Goal: Information Seeking & Learning: Learn about a topic

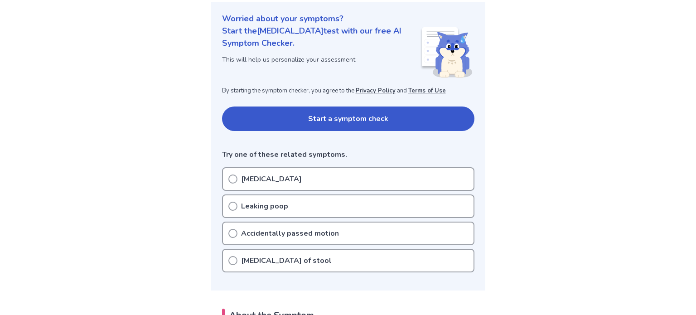
click at [267, 203] on p "Leaking poop" at bounding box center [264, 206] width 47 height 11
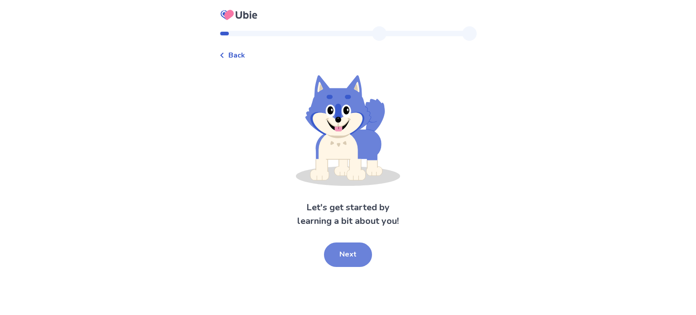
click at [351, 254] on button "Next" at bounding box center [348, 254] width 48 height 24
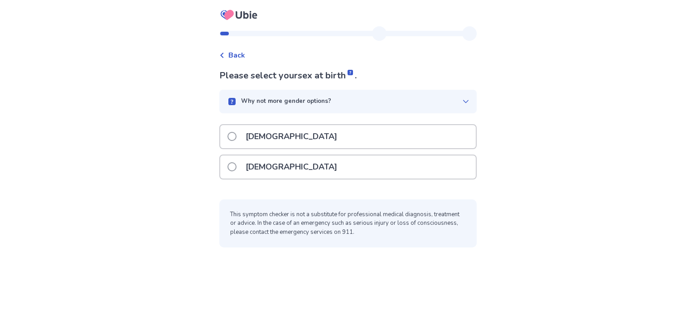
click at [252, 158] on p "[DEMOGRAPHIC_DATA]" at bounding box center [291, 166] width 102 height 23
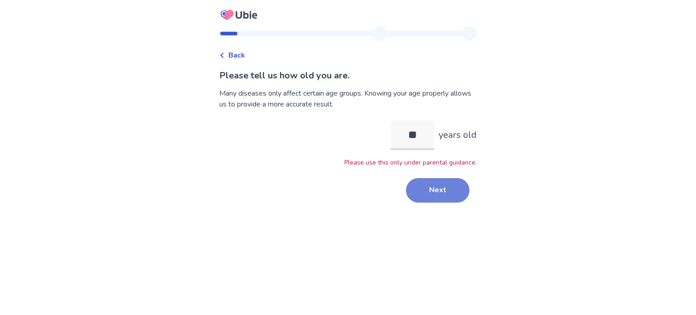
type input "**"
click at [425, 193] on button "Next" at bounding box center [437, 190] width 63 height 24
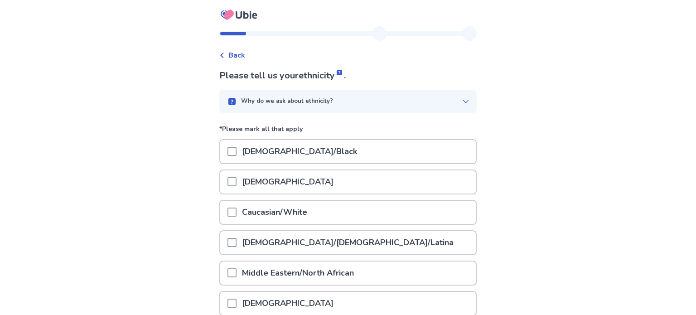
click at [440, 99] on div "Why do we ask about ethnicity?" at bounding box center [345, 101] width 236 height 9
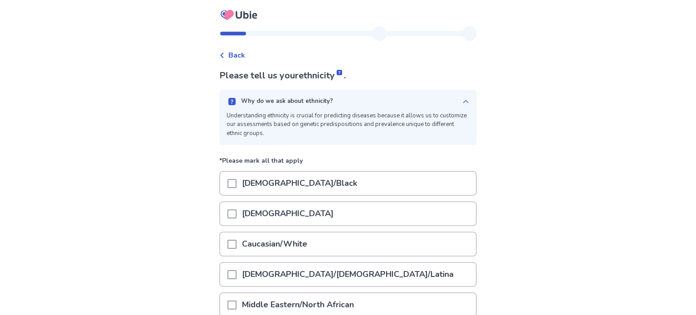
click at [244, 232] on p "Caucasian/White" at bounding box center [275, 243] width 76 height 23
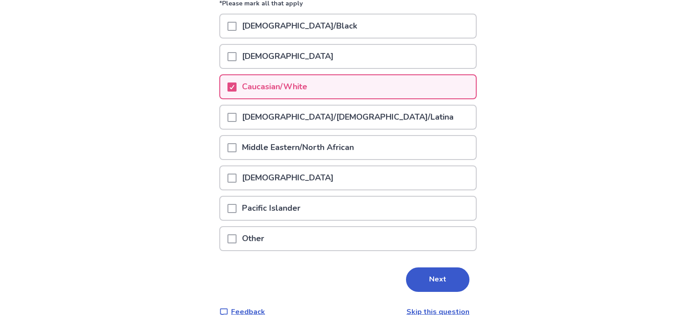
scroll to position [171, 0]
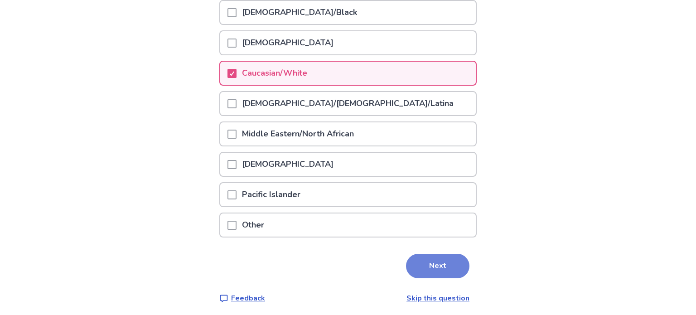
click at [450, 267] on button "Next" at bounding box center [437, 266] width 63 height 24
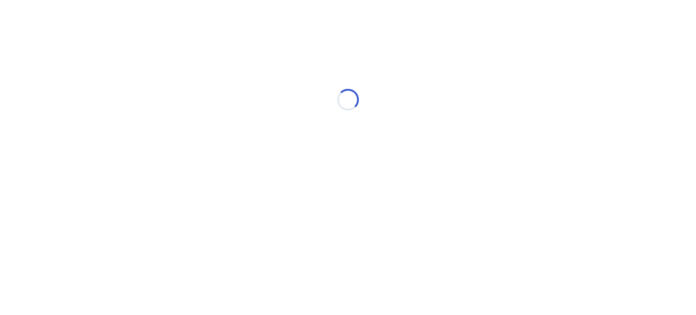
scroll to position [0, 0]
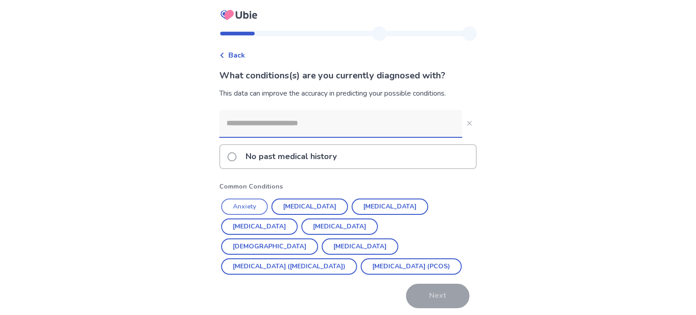
click at [243, 210] on button "Anxiety" at bounding box center [244, 206] width 47 height 16
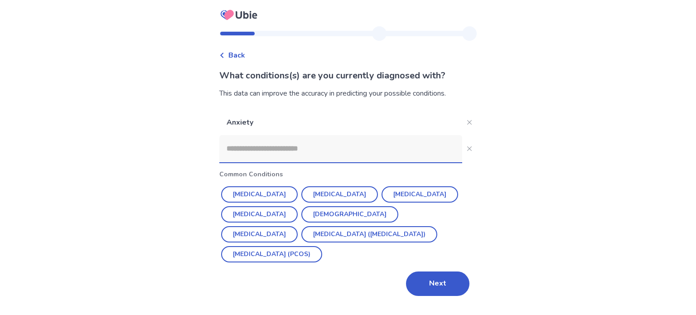
click at [257, 136] on input at bounding box center [340, 148] width 243 height 27
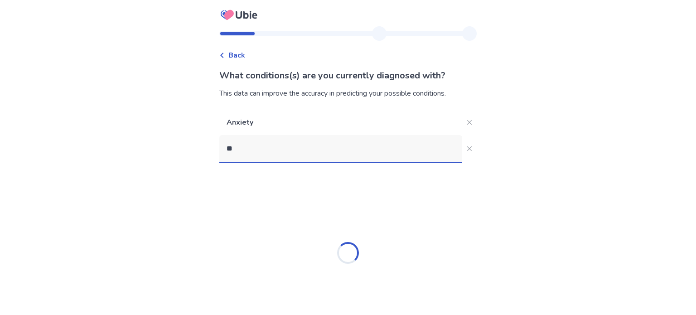
type input "*"
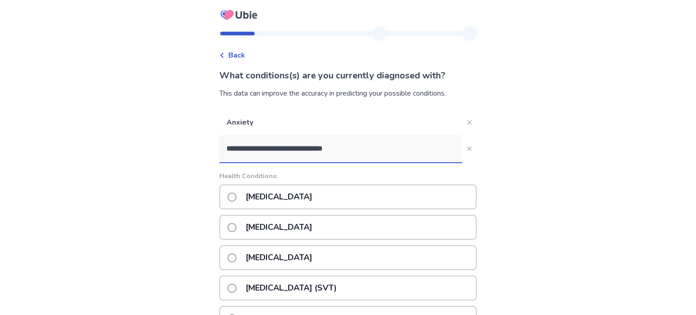
click at [227, 144] on input "**********" at bounding box center [340, 148] width 243 height 27
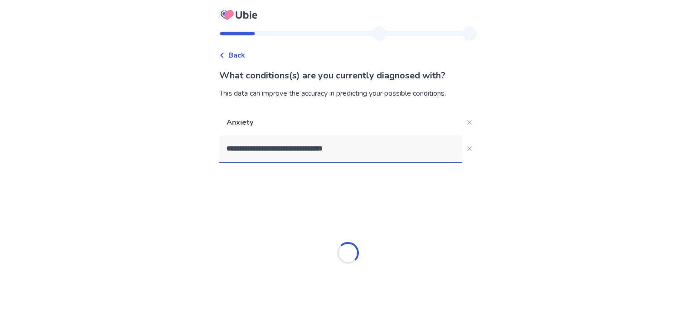
type input "**********"
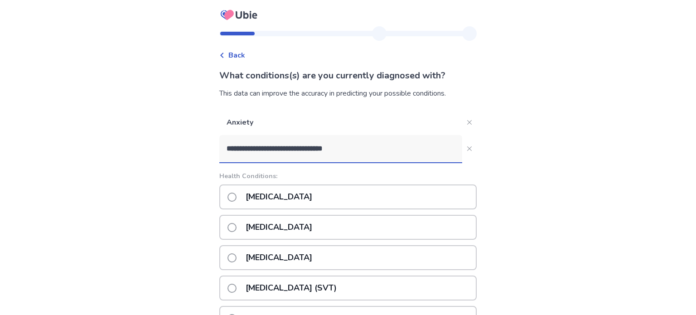
drag, startPoint x: 395, startPoint y: 163, endPoint x: 144, endPoint y: 143, distance: 251.3
click at [144, 143] on div "**********" at bounding box center [348, 292] width 696 height 584
drag, startPoint x: 426, startPoint y: 150, endPoint x: 108, endPoint y: 135, distance: 318.9
click at [108, 135] on div "**********" at bounding box center [348, 292] width 696 height 584
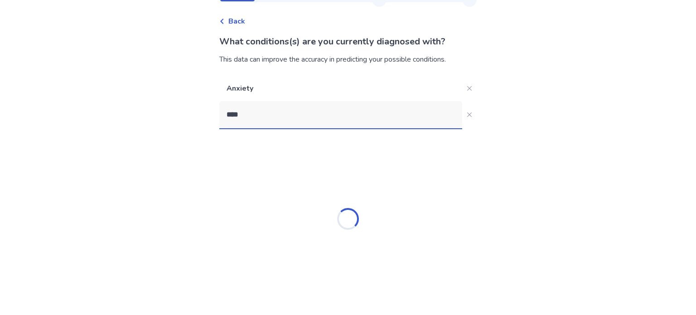
scroll to position [33, 0]
type input "*"
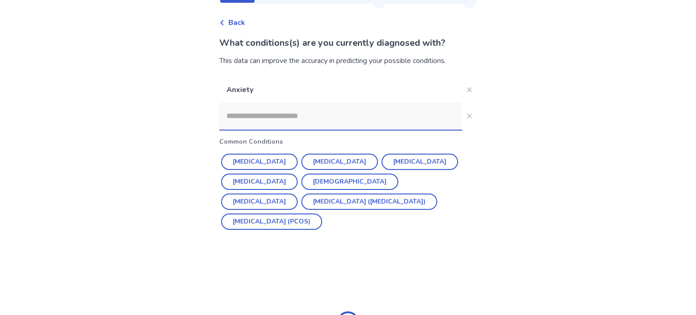
scroll to position [0, 0]
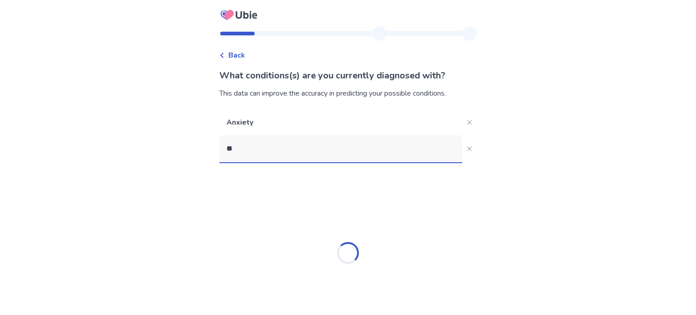
type input "*"
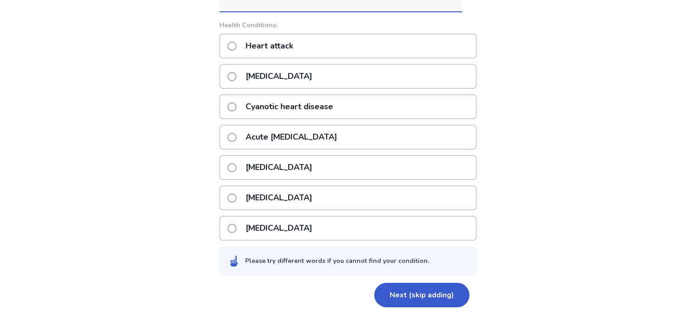
scroll to position [39, 0]
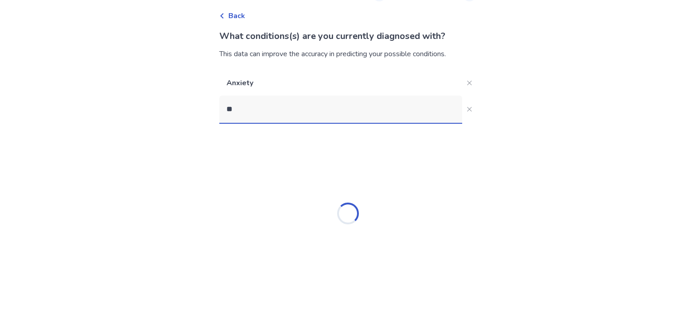
type input "*"
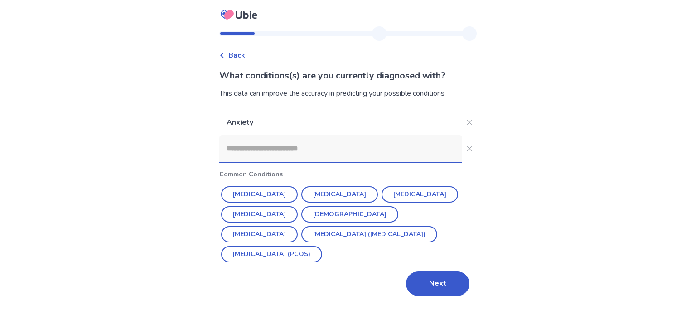
scroll to position [0, 0]
click at [415, 282] on button "Next" at bounding box center [437, 283] width 63 height 24
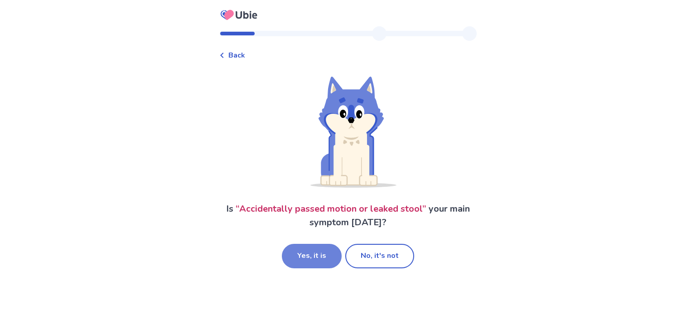
click at [312, 259] on button "Yes, it is" at bounding box center [312, 256] width 60 height 24
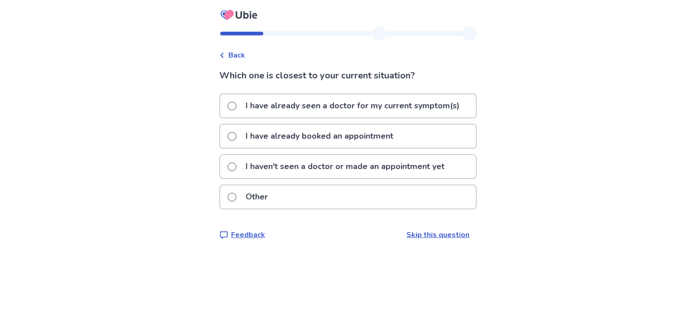
click at [269, 164] on p "I haven't seen a doctor or made an appointment yet" at bounding box center [345, 166] width 210 height 23
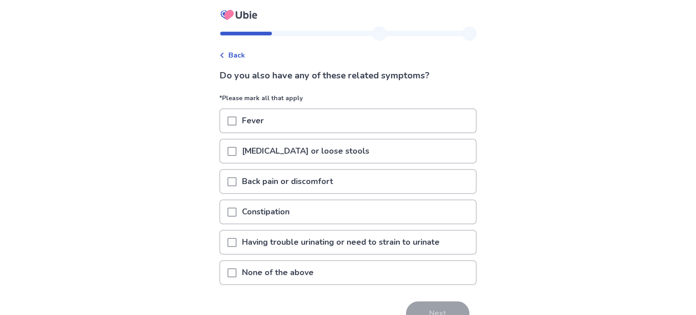
click at [266, 144] on p "[MEDICAL_DATA] or loose stools" at bounding box center [306, 151] width 138 height 23
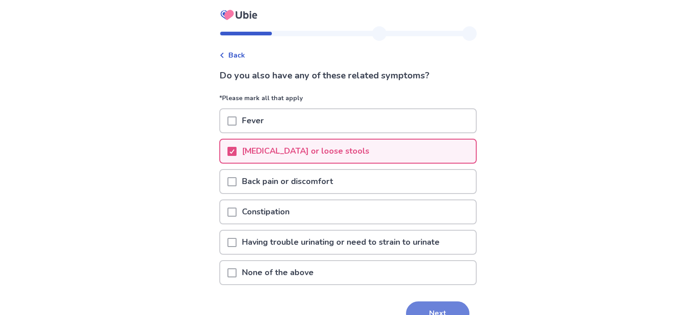
click at [411, 301] on button "Next" at bounding box center [437, 313] width 63 height 24
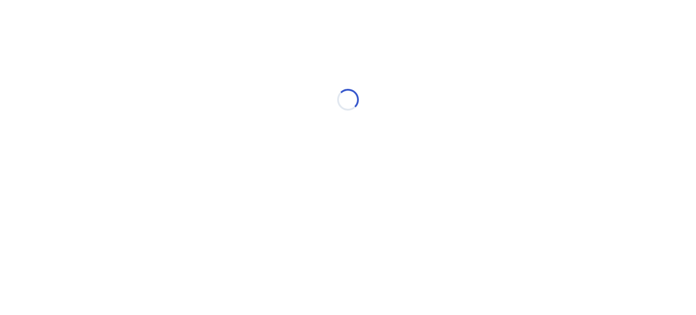
select select "*"
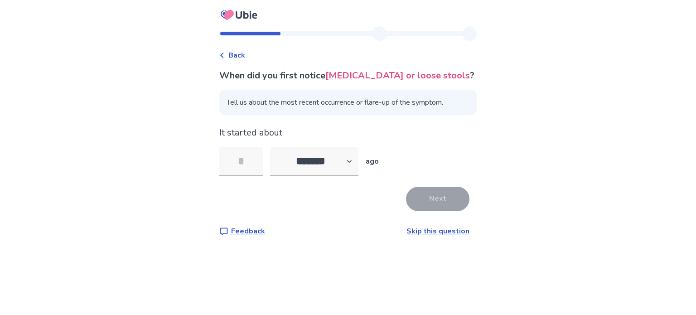
type input "*"
click at [418, 196] on button "Next" at bounding box center [437, 199] width 63 height 24
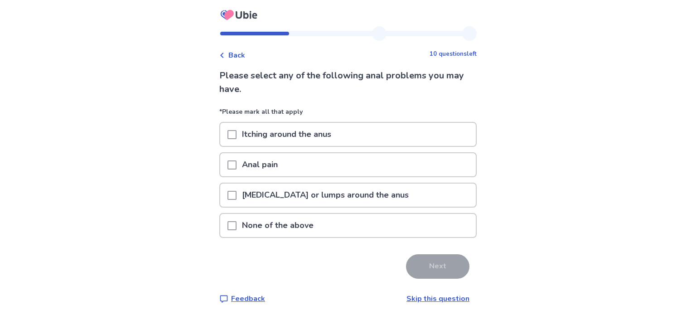
click at [262, 230] on p "None of the above" at bounding box center [278, 225] width 82 height 23
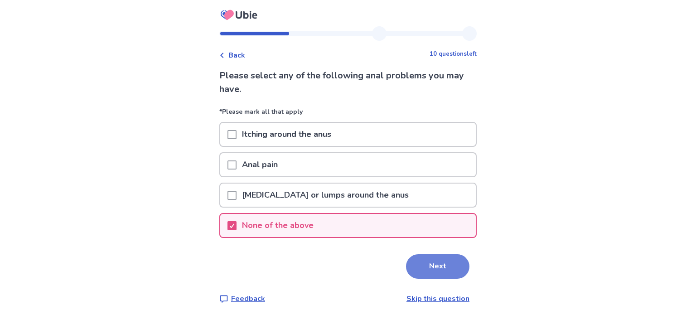
click at [444, 273] on button "Next" at bounding box center [437, 266] width 63 height 24
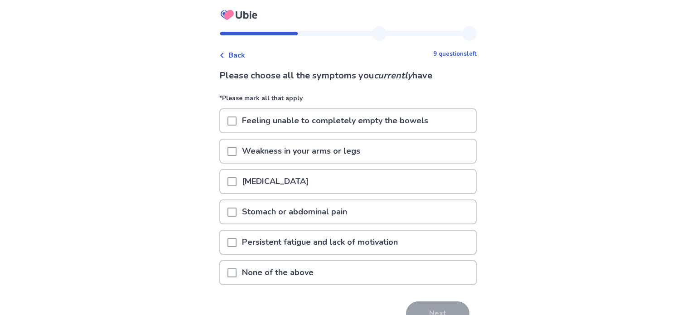
click at [237, 213] on span at bounding box center [231, 212] width 9 height 9
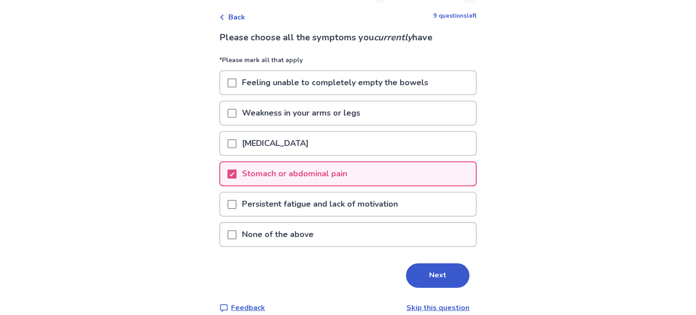
scroll to position [40, 0]
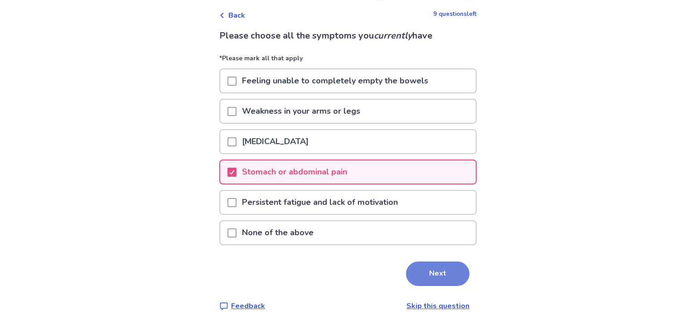
click at [414, 261] on button "Next" at bounding box center [437, 273] width 63 height 24
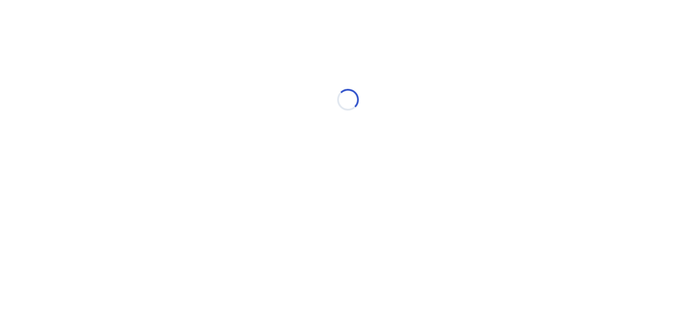
scroll to position [0, 0]
select select "*"
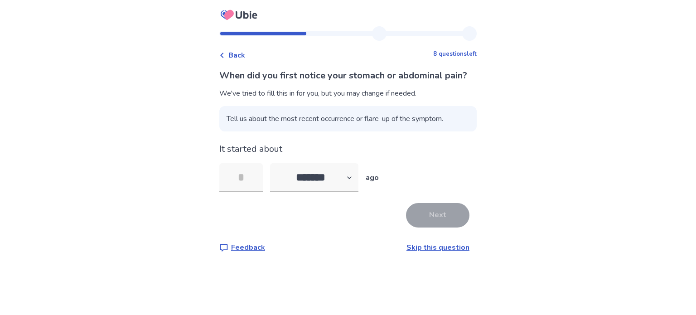
type input "*"
click at [412, 227] on button "Next" at bounding box center [437, 215] width 63 height 24
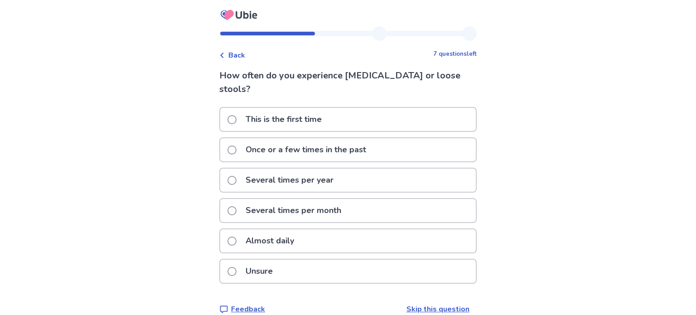
click at [306, 145] on p "Once or a few times in the past" at bounding box center [305, 149] width 131 height 23
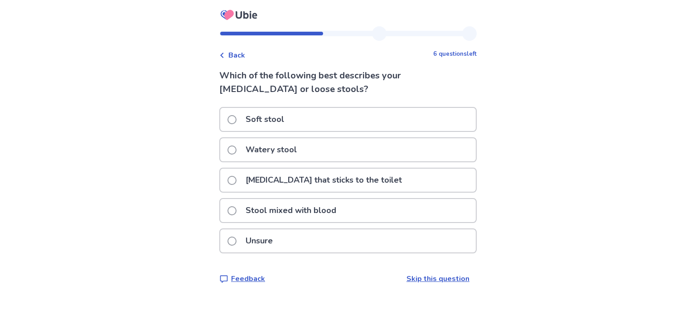
click at [241, 116] on label "Soft stool" at bounding box center [258, 119] width 62 height 23
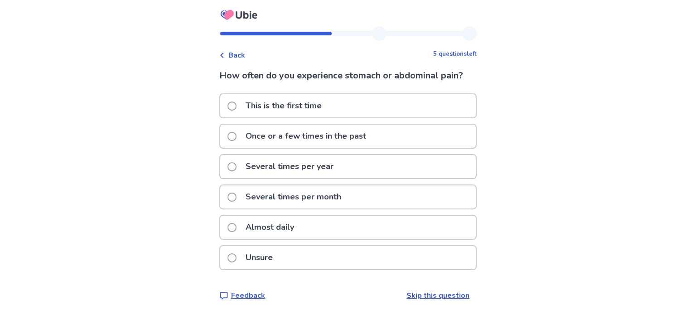
click at [253, 185] on p "Several times per month" at bounding box center [293, 196] width 106 height 23
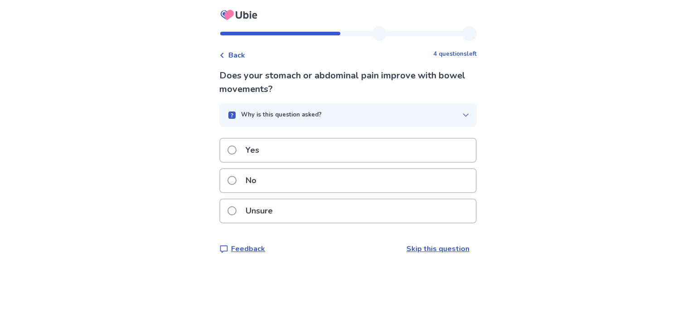
click at [241, 159] on label "Yes" at bounding box center [245, 150] width 37 height 23
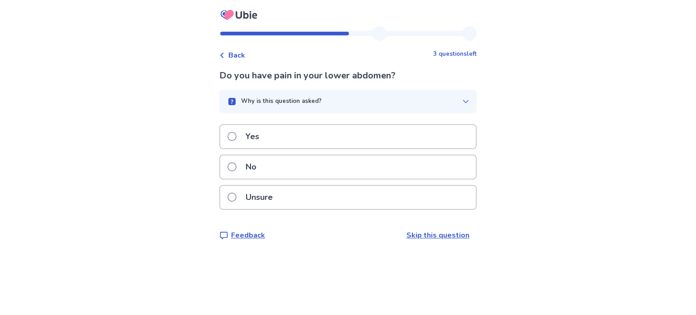
click at [244, 164] on label "No" at bounding box center [244, 166] width 34 height 23
click at [243, 161] on label "No" at bounding box center [244, 166] width 34 height 23
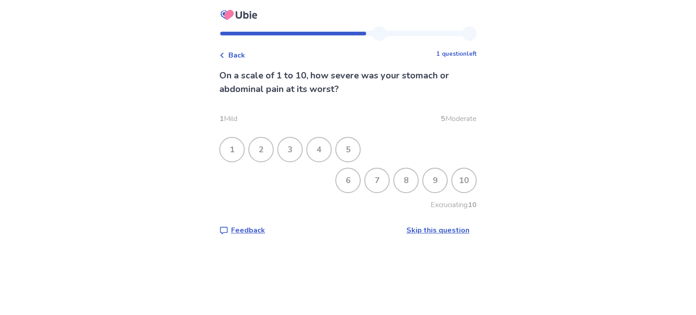
click at [310, 150] on div "4" at bounding box center [318, 149] width 25 height 25
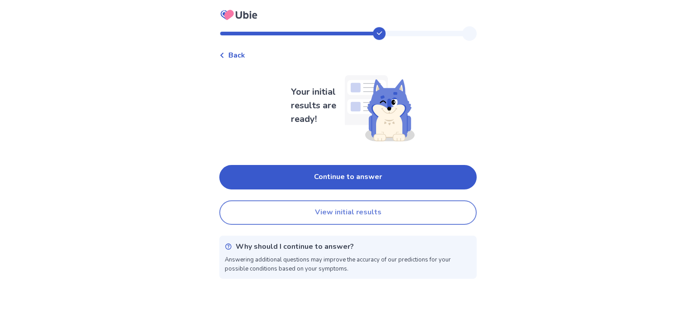
click at [309, 221] on button "View initial results" at bounding box center [347, 212] width 257 height 24
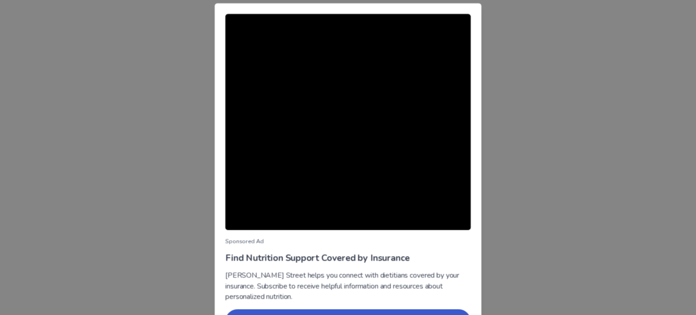
scroll to position [13, 0]
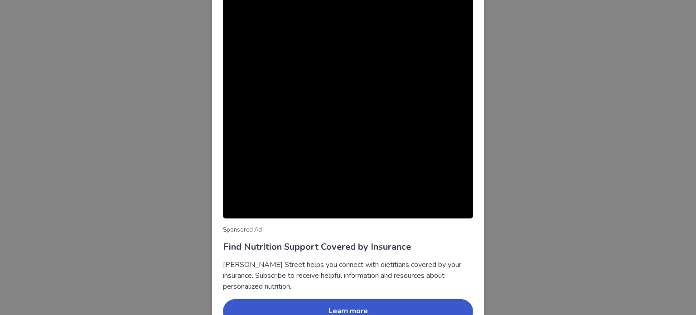
click at [196, 240] on div "Sponsored Ad Find Nutrition Support Covered by Insurance [PERSON_NAME] Street h…" at bounding box center [348, 157] width 696 height 315
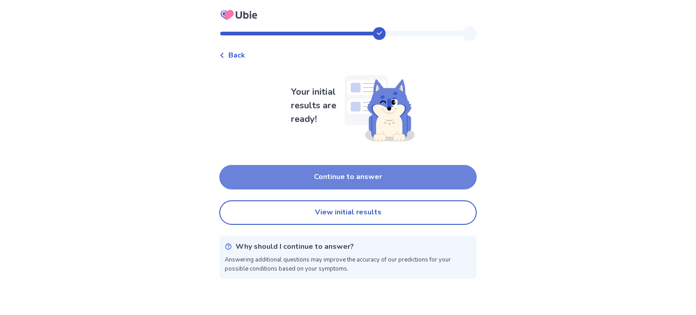
click at [316, 174] on button "Continue to answer" at bounding box center [347, 177] width 257 height 24
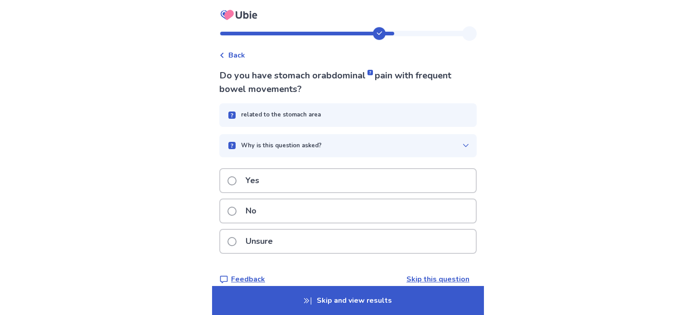
click at [272, 183] on div "Yes" at bounding box center [348, 180] width 256 height 23
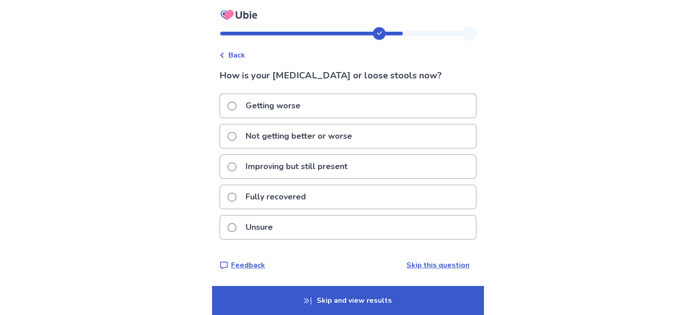
click at [288, 128] on p "Not getting better or worse" at bounding box center [298, 136] width 117 height 23
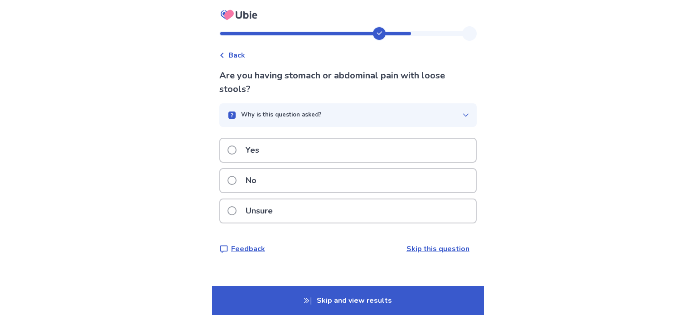
click at [285, 151] on div "Yes" at bounding box center [348, 150] width 256 height 23
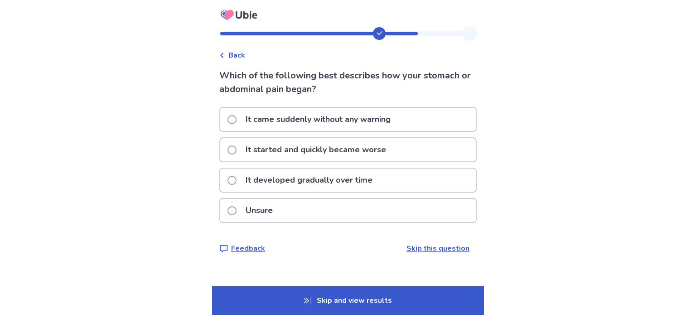
click at [278, 210] on p "Unsure" at bounding box center [259, 210] width 38 height 23
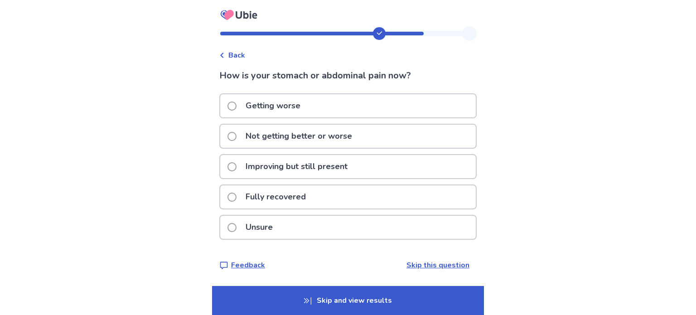
click at [270, 185] on p "Fully recovered" at bounding box center [275, 196] width 71 height 23
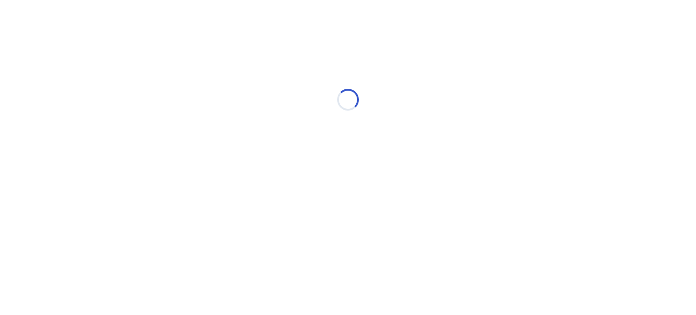
click at [270, 184] on div "Loading..." at bounding box center [347, 99] width 257 height 181
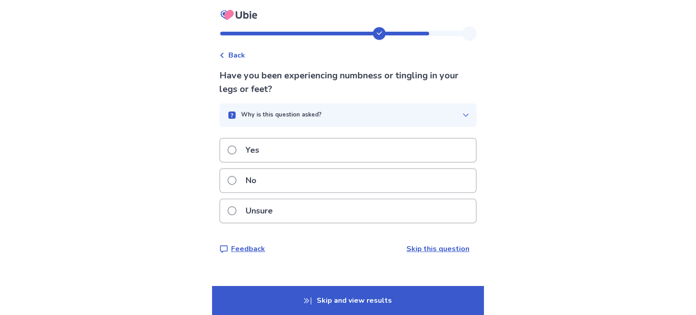
click at [245, 177] on label "No" at bounding box center [244, 180] width 34 height 23
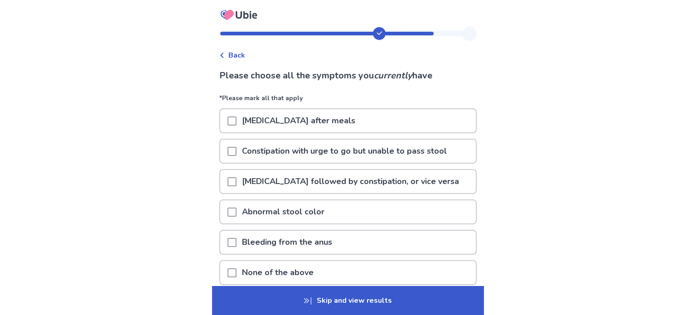
click at [257, 116] on p "[MEDICAL_DATA] after meals" at bounding box center [299, 120] width 124 height 23
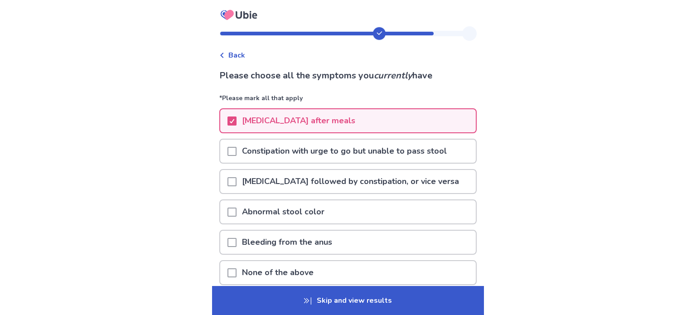
click at [347, 296] on p "Skip and view results" at bounding box center [348, 300] width 272 height 29
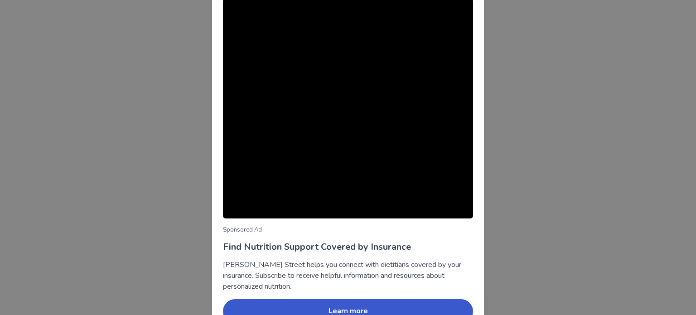
click at [148, 180] on div "Sponsored Ad Find Nutrition Support Covered by Insurance [PERSON_NAME] Street h…" at bounding box center [348, 157] width 696 height 315
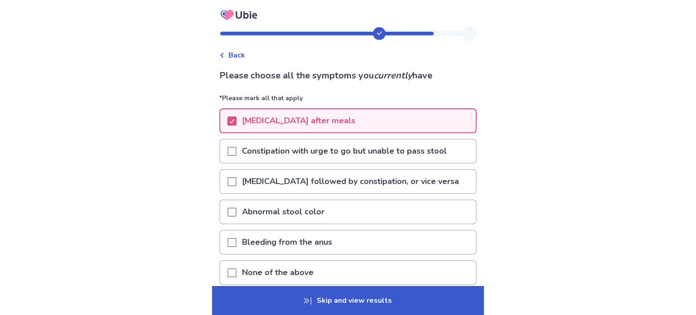
scroll to position [77, 0]
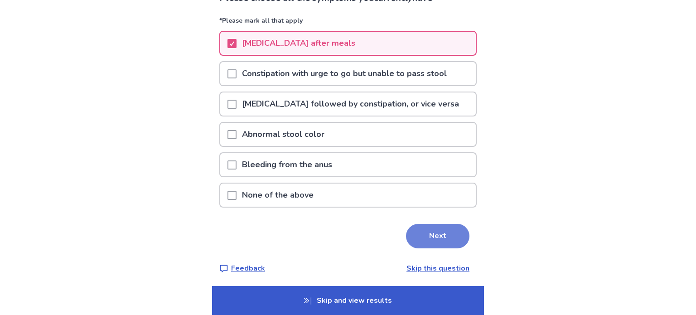
click at [421, 234] on button "Next" at bounding box center [437, 236] width 63 height 24
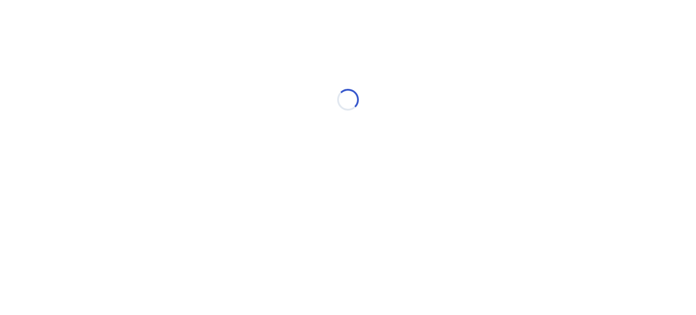
scroll to position [0, 0]
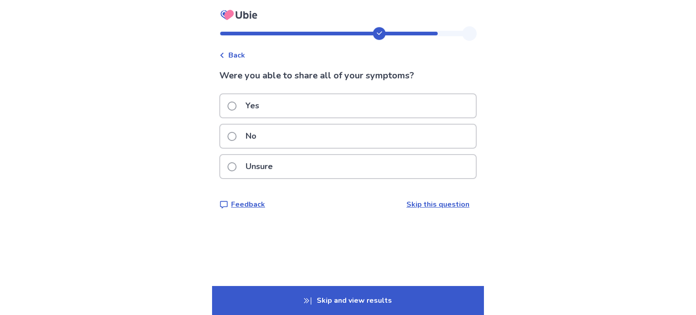
click at [265, 107] on p "Yes" at bounding box center [252, 105] width 24 height 23
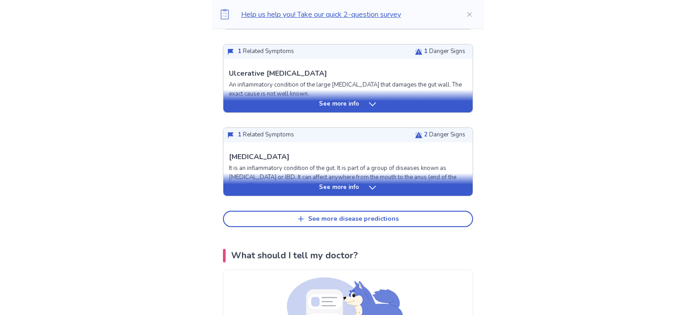
scroll to position [424, 0]
click at [350, 183] on p "See more info" at bounding box center [339, 187] width 40 height 9
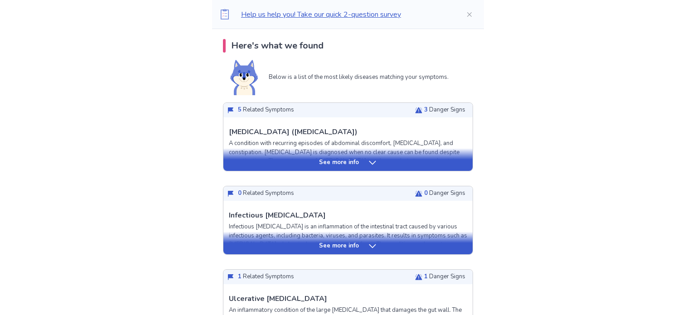
scroll to position [184, 0]
click at [355, 161] on p "See more info" at bounding box center [339, 163] width 40 height 9
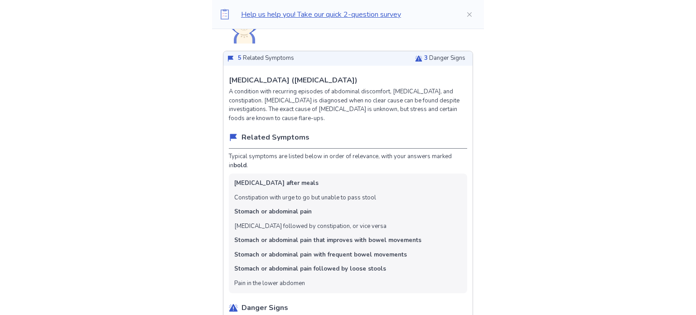
scroll to position [237, 0]
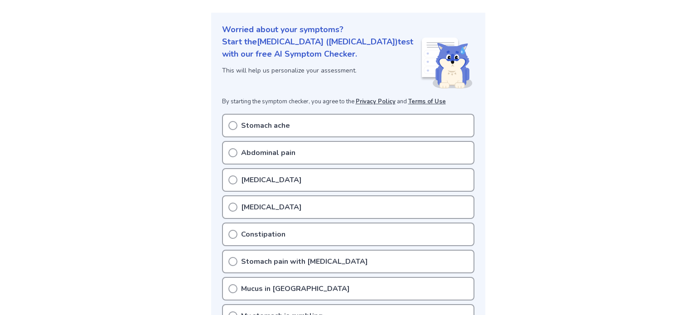
scroll to position [65, 0]
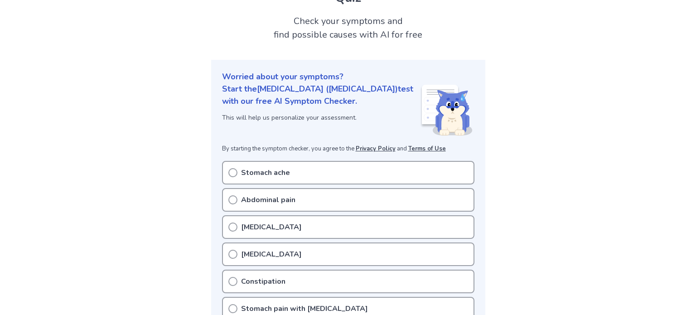
click at [245, 188] on div "Abdominal pain" at bounding box center [348, 200] width 252 height 24
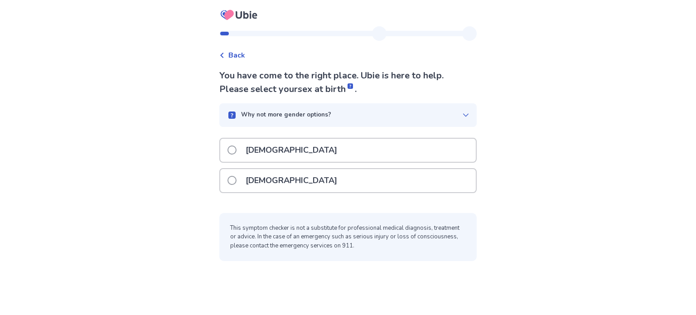
click at [279, 172] on p "[DEMOGRAPHIC_DATA]" at bounding box center [291, 180] width 102 height 23
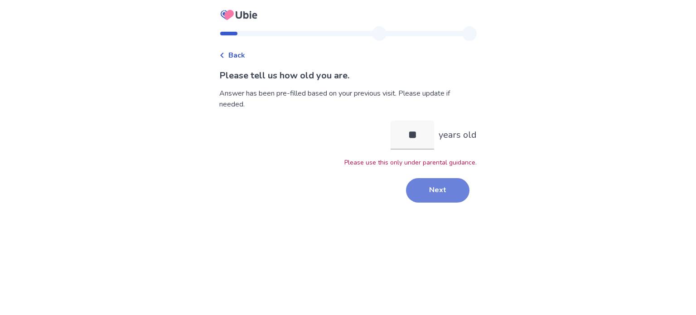
click at [417, 196] on button "Next" at bounding box center [437, 190] width 63 height 24
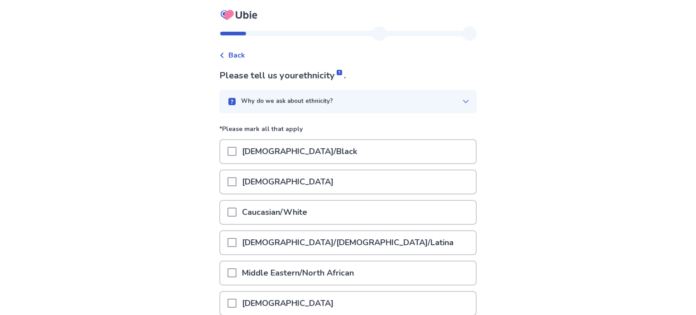
click at [275, 213] on p "Caucasian/White" at bounding box center [275, 212] width 76 height 23
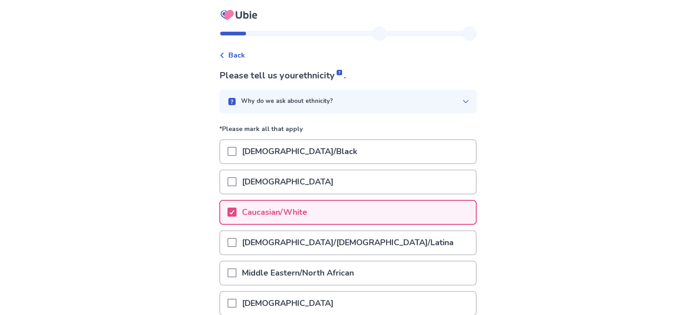
scroll to position [139, 0]
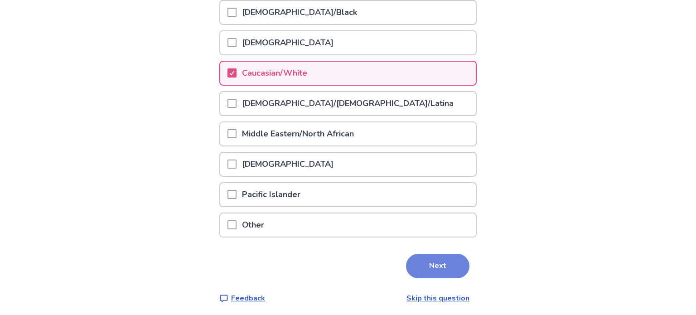
click at [440, 271] on button "Next" at bounding box center [437, 266] width 63 height 24
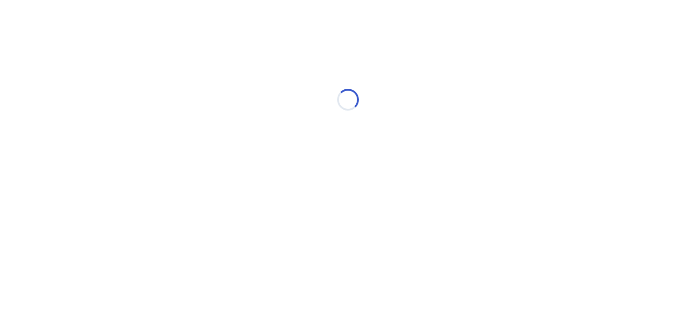
scroll to position [0, 0]
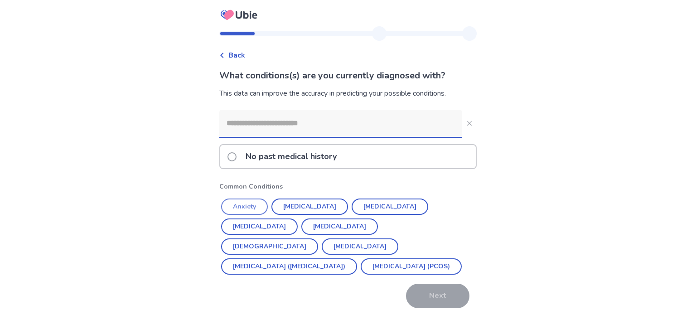
click at [260, 204] on button "Anxiety" at bounding box center [244, 206] width 47 height 16
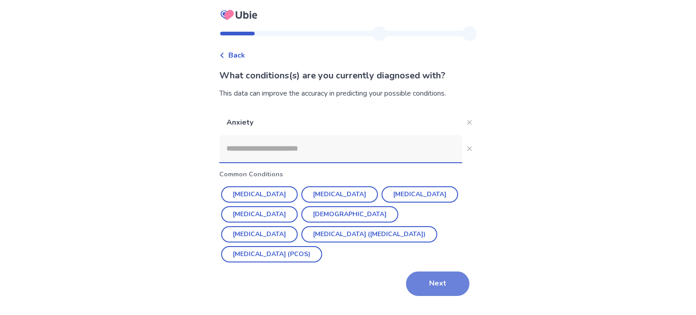
click at [417, 286] on button "Next" at bounding box center [437, 283] width 63 height 24
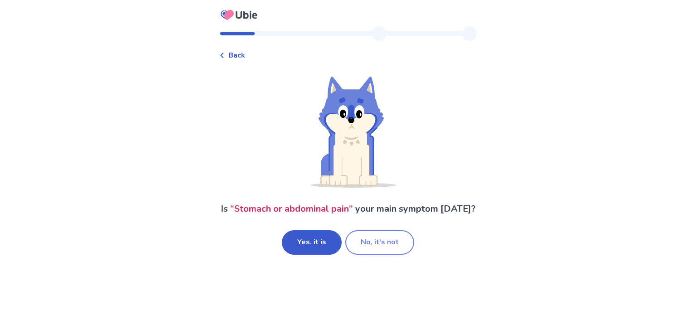
click at [355, 255] on button "No, it's not" at bounding box center [379, 242] width 69 height 24
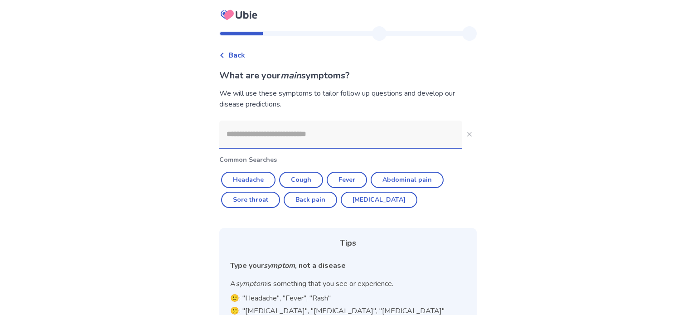
click at [294, 144] on input at bounding box center [340, 134] width 243 height 27
type input "*"
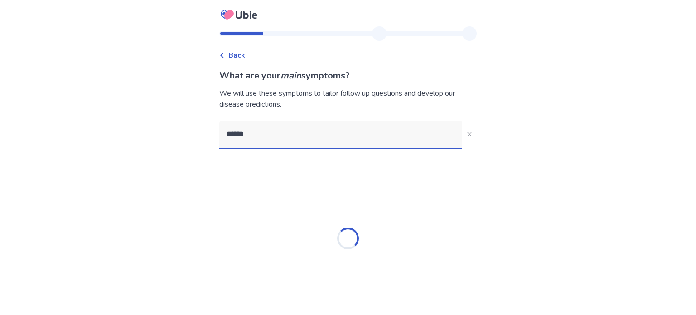
type input "*******"
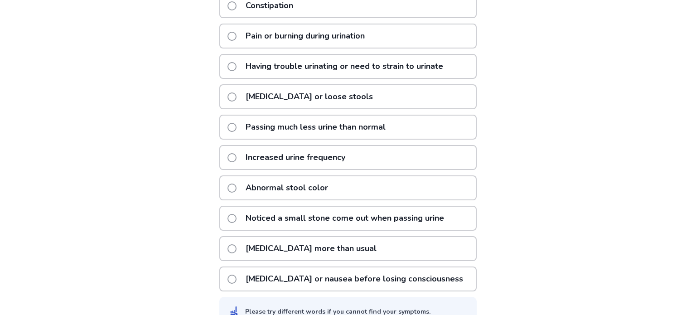
scroll to position [207, 0]
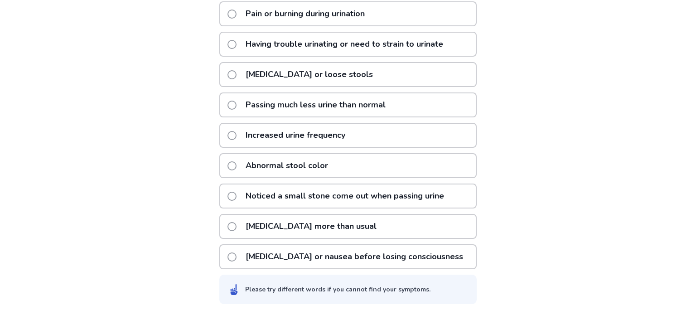
click at [239, 215] on label "[MEDICAL_DATA] more than usual" at bounding box center [304, 226] width 154 height 23
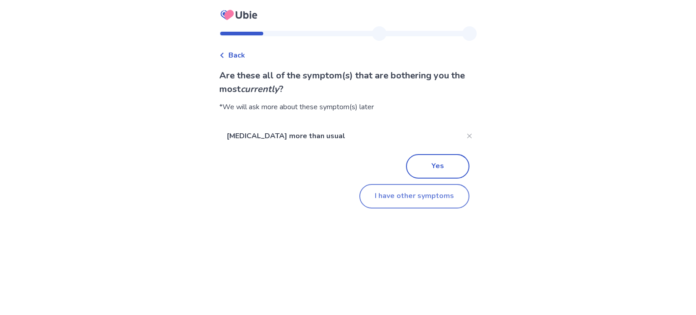
click at [381, 192] on button "I have other symptoms" at bounding box center [414, 196] width 110 height 24
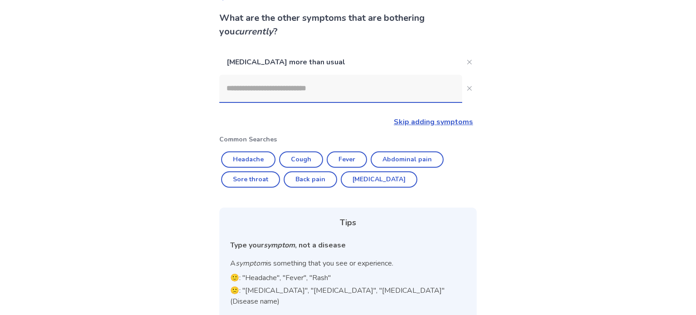
scroll to position [54, 0]
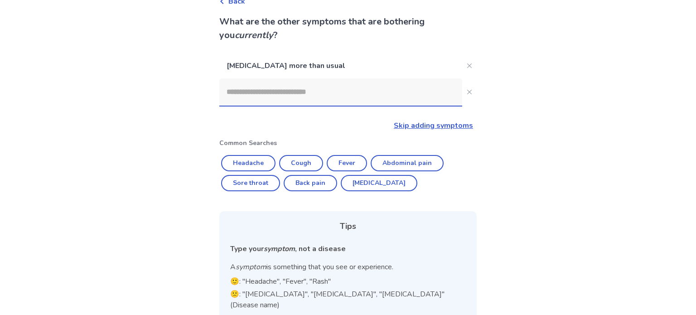
click at [255, 98] on input at bounding box center [340, 91] width 243 height 27
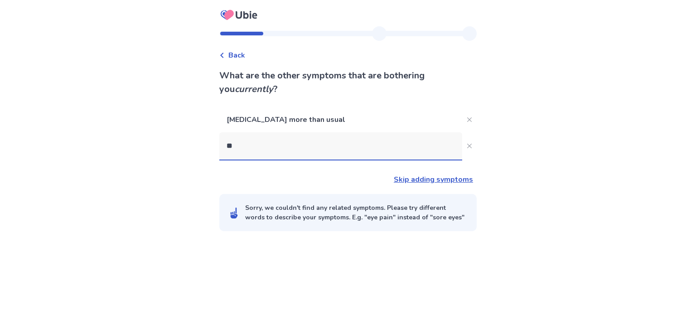
type input "***"
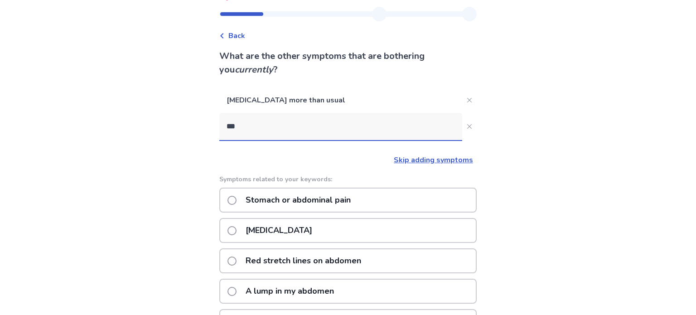
scroll to position [20, 0]
click at [258, 223] on p "[MEDICAL_DATA]" at bounding box center [278, 229] width 77 height 23
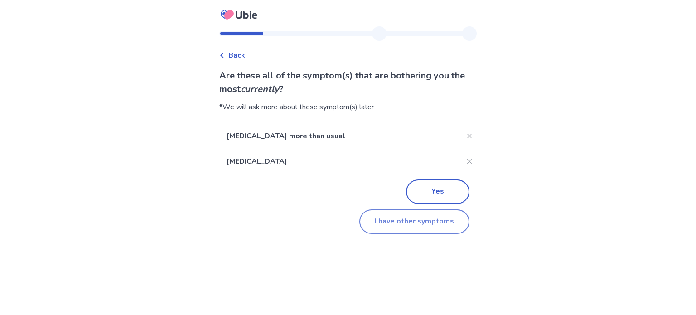
click at [385, 221] on button "I have other symptoms" at bounding box center [414, 221] width 110 height 24
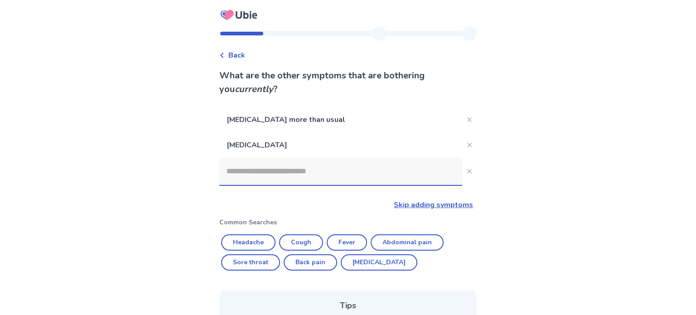
scroll to position [20, 0]
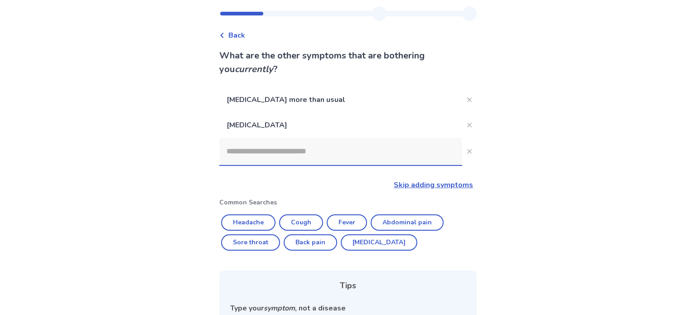
click at [259, 144] on input at bounding box center [340, 151] width 243 height 27
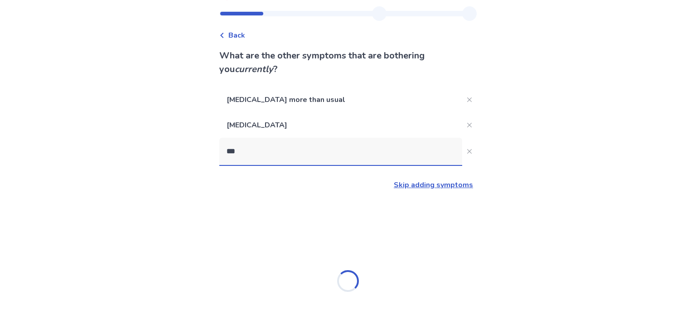
type input "****"
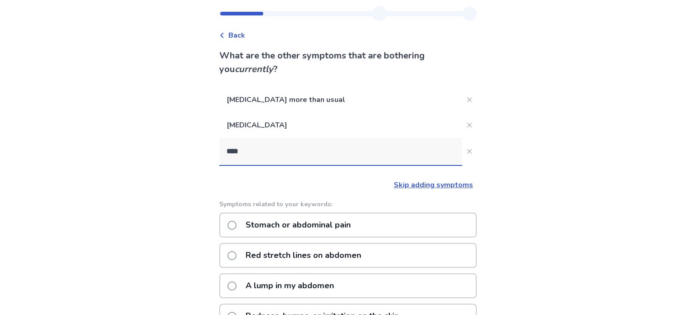
click at [259, 227] on p "Stomach or abdominal pain" at bounding box center [298, 224] width 116 height 23
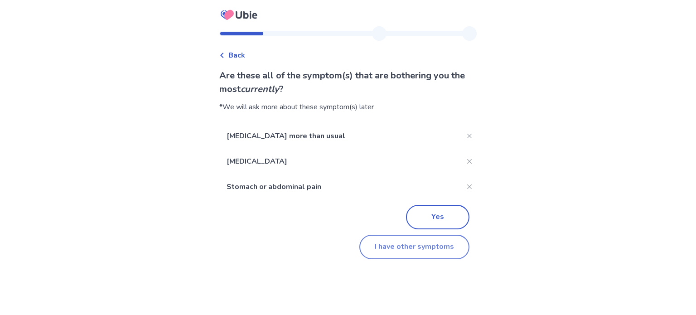
click at [396, 250] on button "I have other symptoms" at bounding box center [414, 247] width 110 height 24
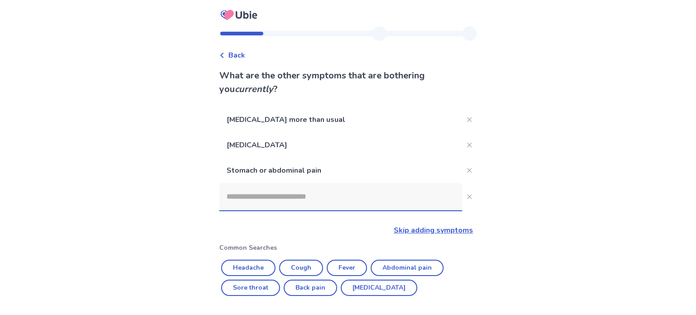
scroll to position [20, 0]
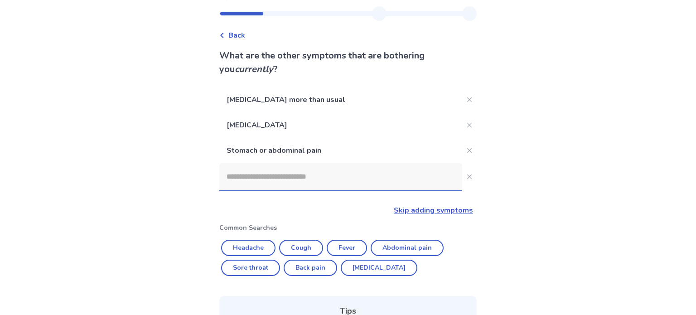
click at [270, 169] on input at bounding box center [340, 176] width 243 height 27
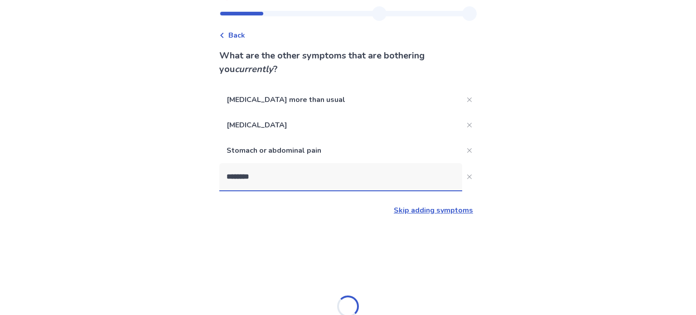
type input "*********"
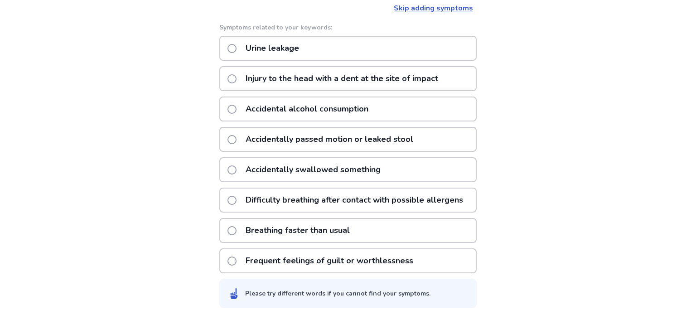
scroll to position [222, 0]
click at [285, 146] on p "Accidentally passed motion or leaked stool" at bounding box center [329, 138] width 179 height 23
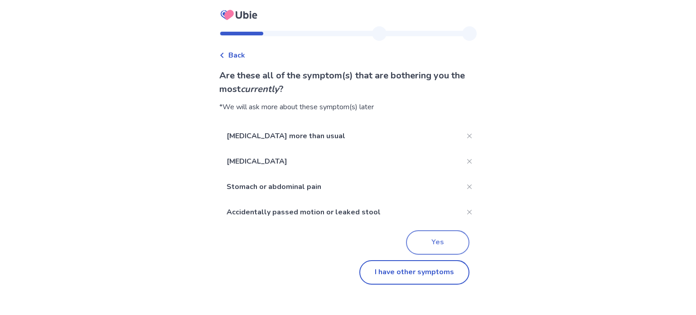
click at [443, 244] on button "Yes" at bounding box center [437, 242] width 63 height 24
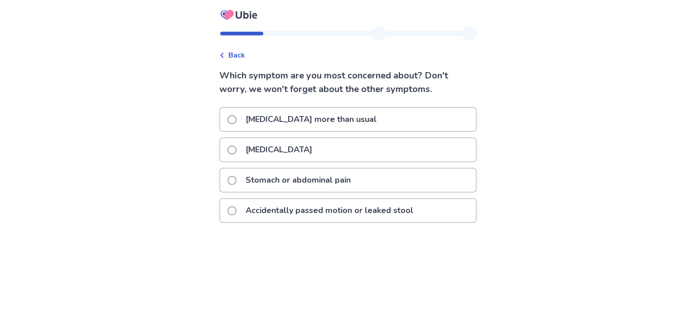
click at [270, 226] on div "Accidentally passed motion or leaked stool" at bounding box center [347, 213] width 257 height 30
click at [269, 217] on p "Accidentally passed motion or leaked stool" at bounding box center [329, 210] width 179 height 23
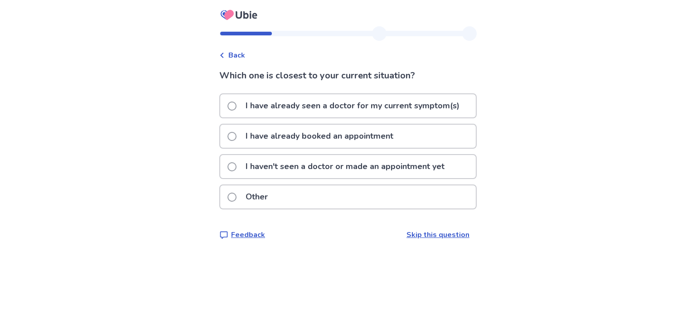
click at [272, 164] on p "I haven't seen a doctor or made an appointment yet" at bounding box center [345, 166] width 210 height 23
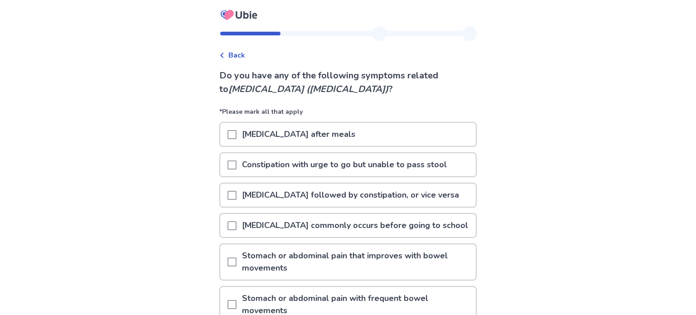
scroll to position [4, 0]
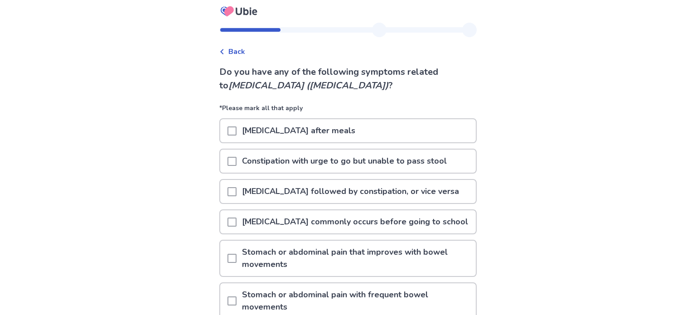
click at [265, 135] on p "[MEDICAL_DATA] after meals" at bounding box center [299, 130] width 124 height 23
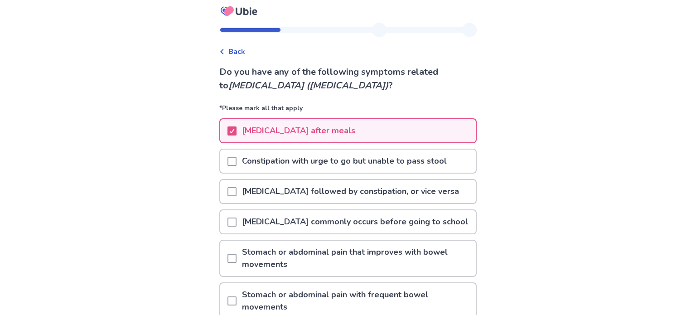
click at [265, 179] on div "[MEDICAL_DATA] followed by constipation, or vice versa" at bounding box center [347, 191] width 257 height 25
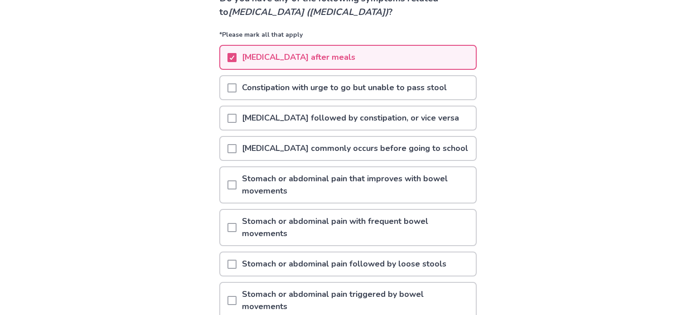
scroll to position [79, 0]
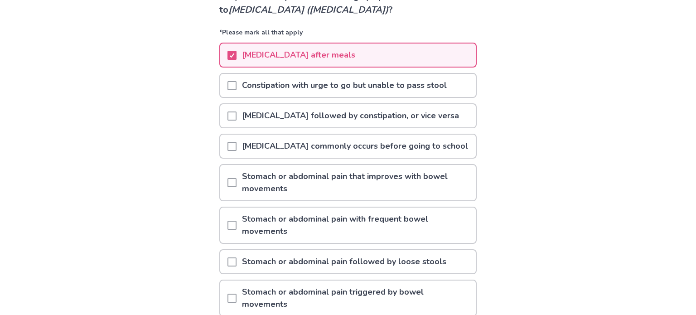
click at [302, 249] on div "Stomach or abdominal pain followed by loose stools" at bounding box center [347, 261] width 257 height 25
click at [290, 261] on p "Stomach or abdominal pain followed by loose stools" at bounding box center [344, 261] width 215 height 23
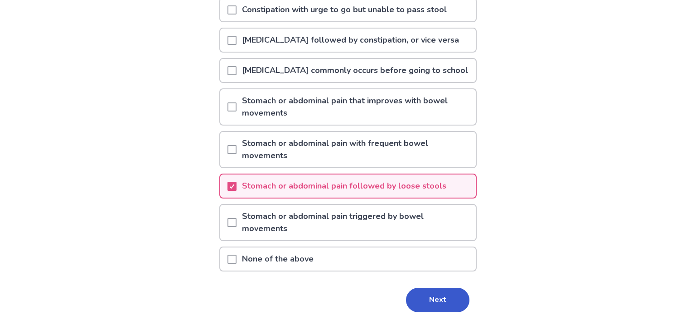
scroll to position [155, 0]
click at [420, 290] on button "Next" at bounding box center [437, 299] width 63 height 24
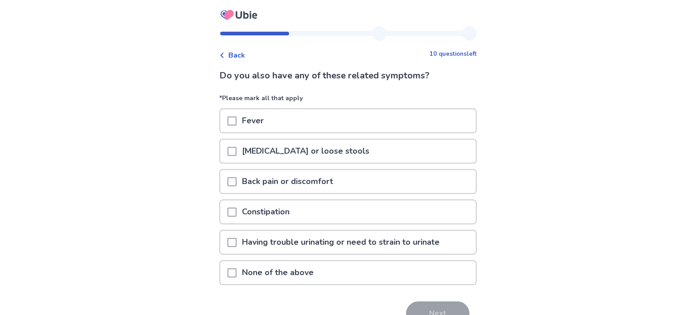
click at [273, 148] on p "[MEDICAL_DATA] or loose stools" at bounding box center [306, 151] width 138 height 23
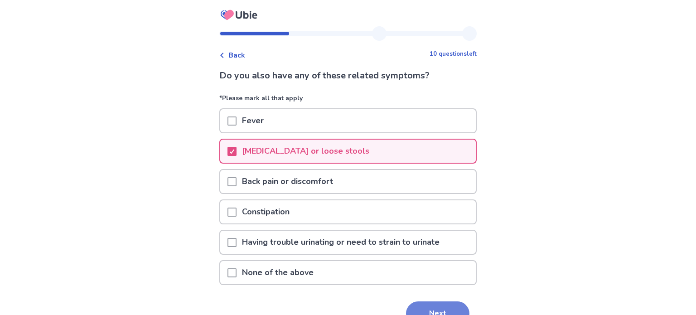
click at [429, 313] on button "Next" at bounding box center [437, 313] width 63 height 24
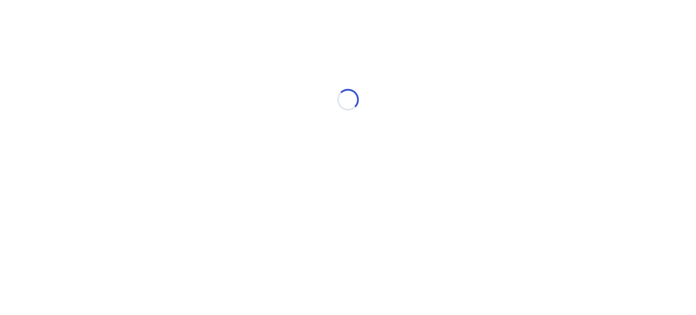
select select "*"
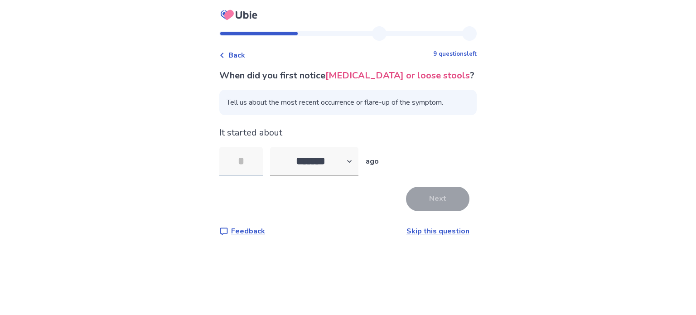
type input "*"
click at [449, 198] on button "Next" at bounding box center [437, 199] width 63 height 24
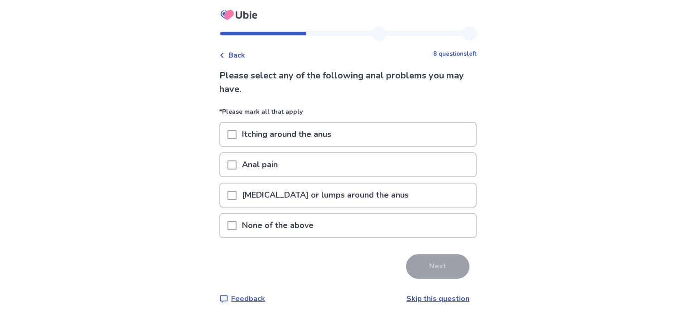
click at [290, 228] on p "None of the above" at bounding box center [278, 225] width 82 height 23
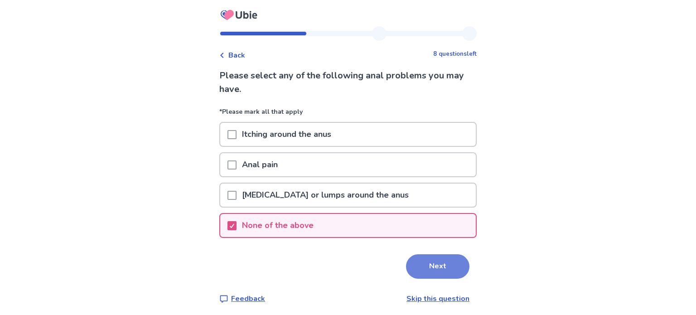
click at [439, 272] on button "Next" at bounding box center [437, 266] width 63 height 24
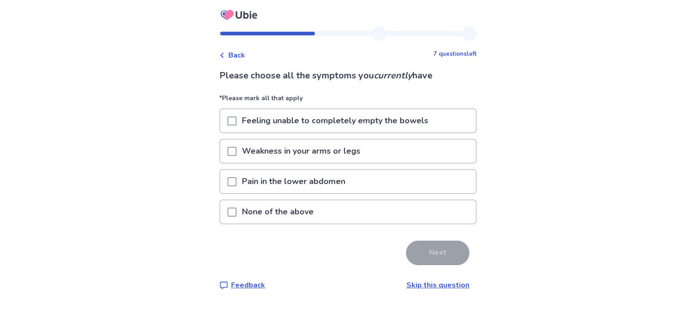
click at [315, 209] on p "None of the above" at bounding box center [278, 211] width 82 height 23
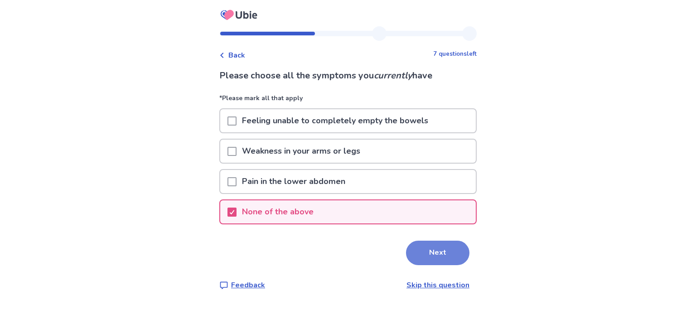
click at [420, 257] on button "Next" at bounding box center [437, 253] width 63 height 24
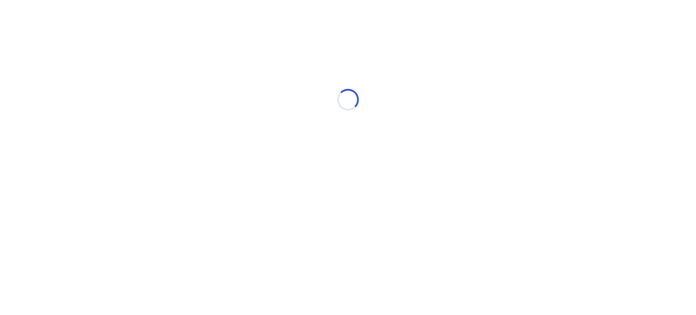
select select "*"
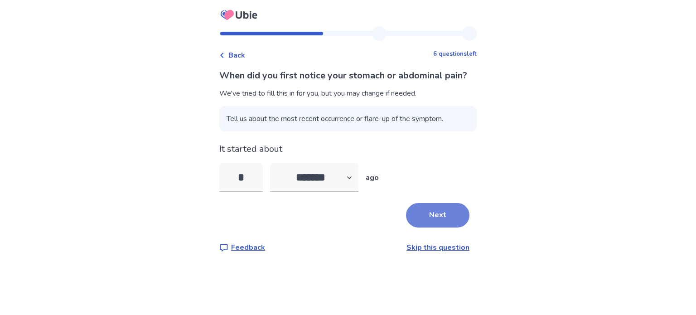
click at [435, 227] on button "Next" at bounding box center [437, 215] width 63 height 24
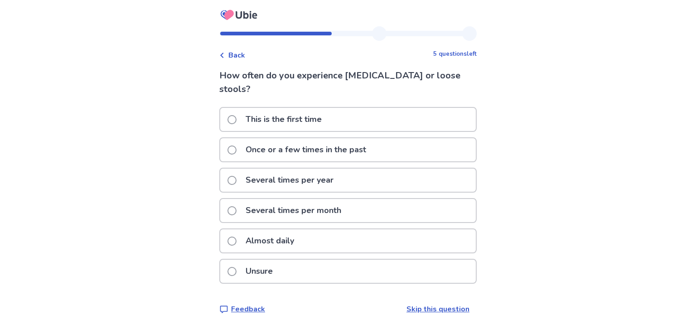
click at [312, 203] on p "Several times per month" at bounding box center [293, 210] width 106 height 23
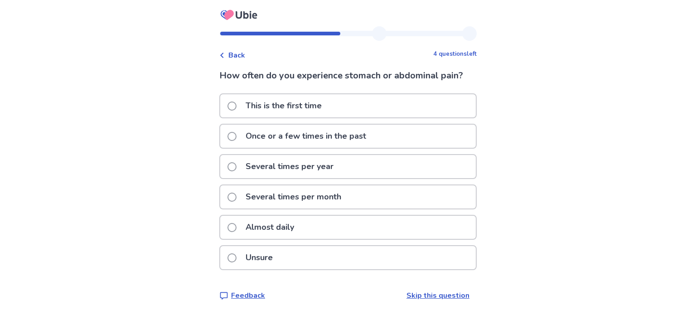
click at [278, 199] on p "Several times per month" at bounding box center [293, 196] width 106 height 23
click at [302, 186] on p "Several times per month" at bounding box center [293, 196] width 106 height 23
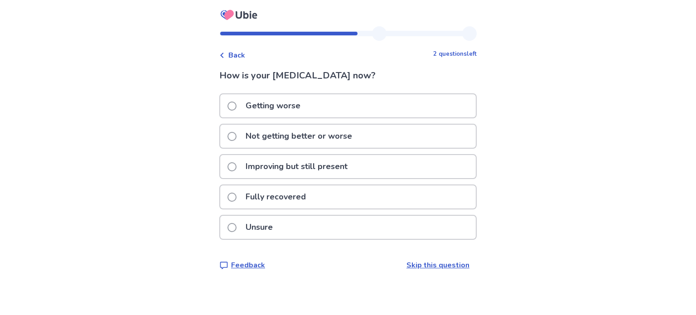
click at [288, 186] on p "Fully recovered" at bounding box center [275, 196] width 71 height 23
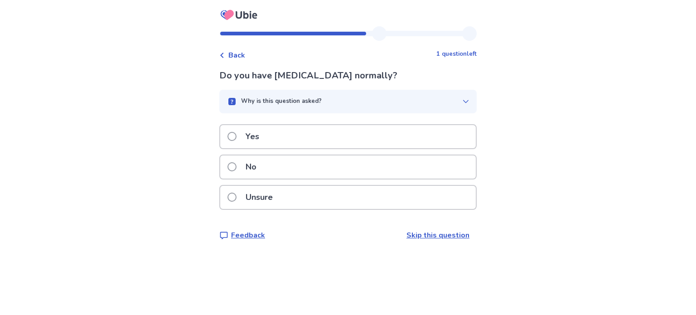
click at [262, 175] on p "No" at bounding box center [251, 166] width 22 height 23
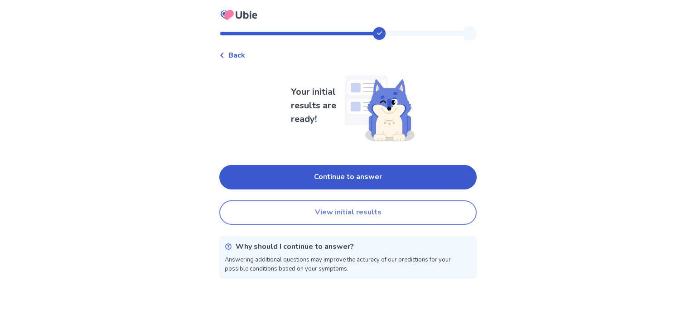
click at [280, 211] on button "View initial results" at bounding box center [347, 212] width 257 height 24
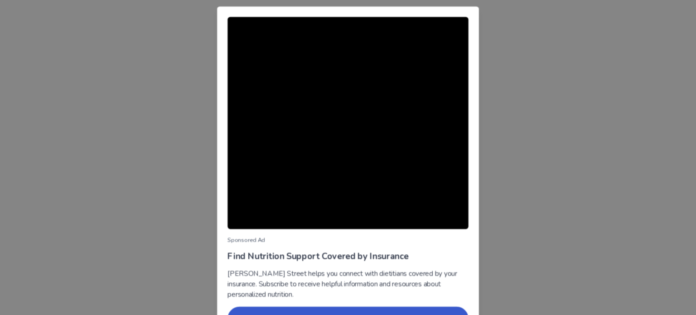
scroll to position [13, 0]
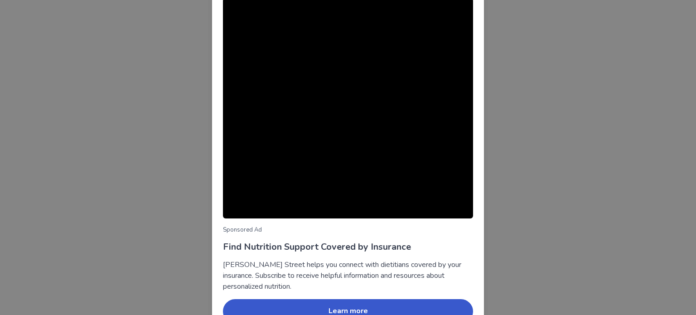
click at [134, 203] on div "Sponsored Ad Find Nutrition Support Covered by Insurance [PERSON_NAME] Street h…" at bounding box center [348, 157] width 696 height 315
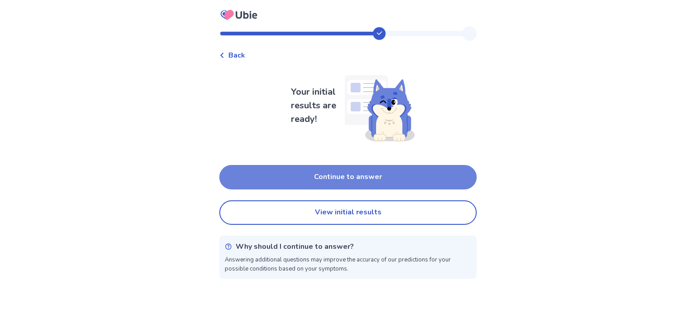
click at [244, 180] on button "Continue to answer" at bounding box center [347, 177] width 257 height 24
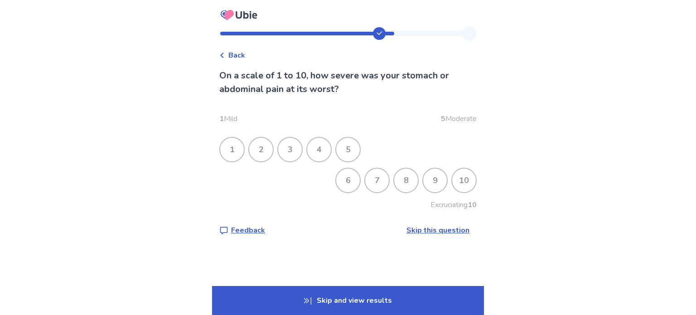
click at [314, 142] on div "4" at bounding box center [319, 150] width 24 height 24
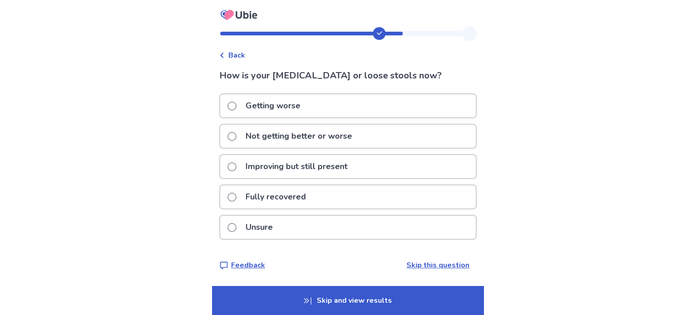
click at [304, 227] on div "Unsure" at bounding box center [348, 227] width 256 height 23
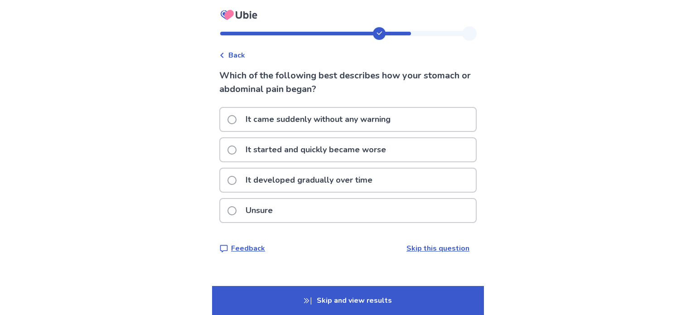
click at [296, 201] on div "Unsure" at bounding box center [348, 210] width 256 height 23
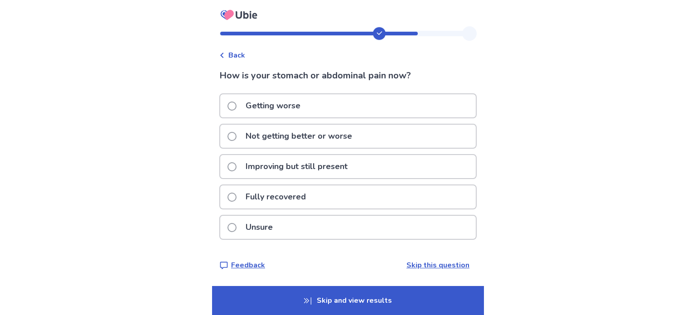
click at [268, 201] on p "Fully recovered" at bounding box center [275, 196] width 71 height 23
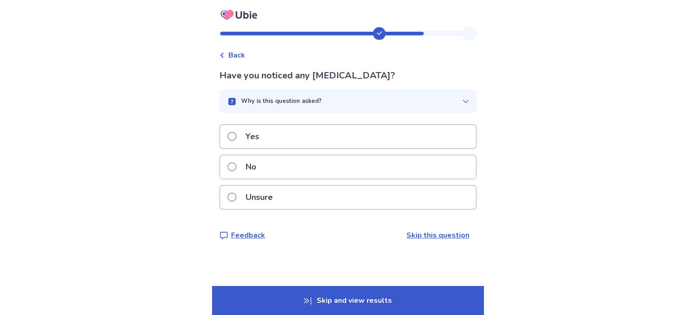
click at [259, 161] on p "No" at bounding box center [251, 166] width 22 height 23
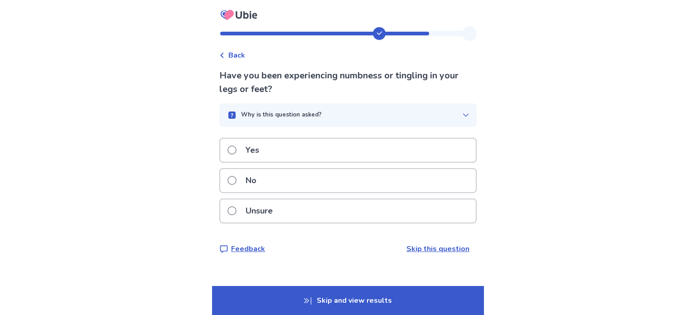
click at [253, 191] on p "No" at bounding box center [251, 180] width 22 height 23
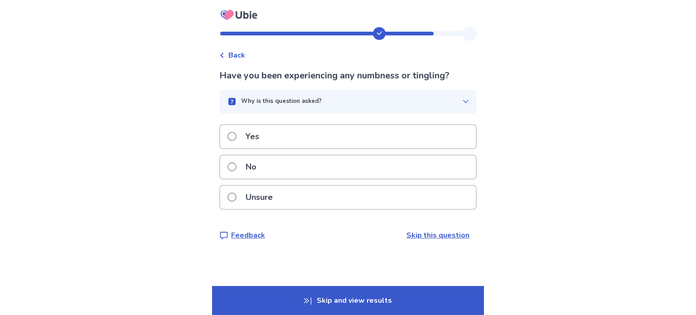
click at [256, 155] on p "No" at bounding box center [251, 166] width 22 height 23
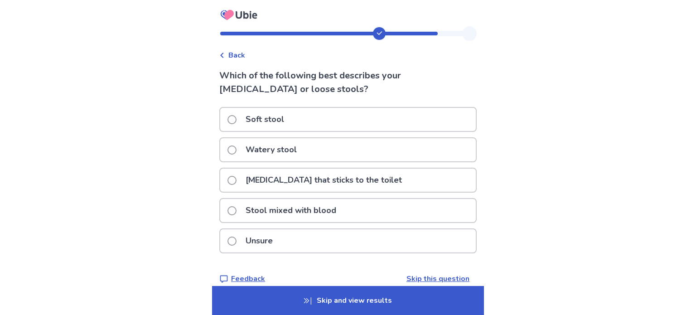
click at [256, 129] on p "Soft stool" at bounding box center [264, 119] width 49 height 23
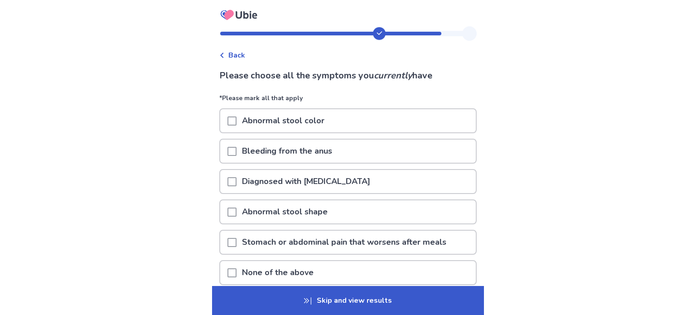
click at [256, 242] on p "Stomach or abdominal pain that worsens after meals" at bounding box center [344, 242] width 215 height 23
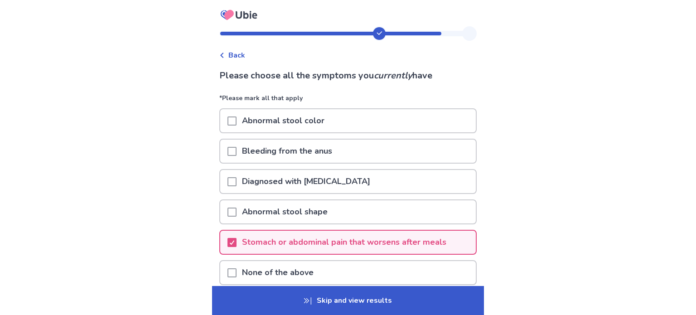
click at [279, 241] on p "Stomach or abdominal pain that worsens after meals" at bounding box center [344, 242] width 215 height 23
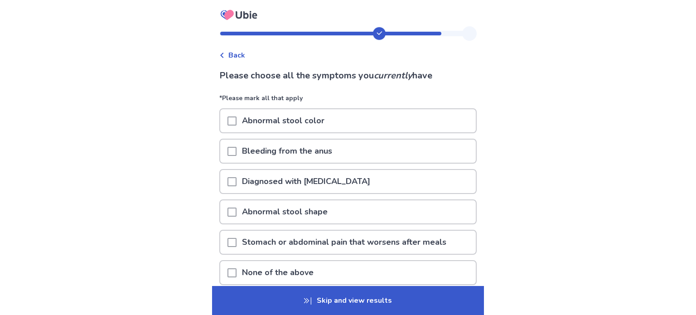
click at [271, 276] on p "None of the above" at bounding box center [278, 272] width 82 height 23
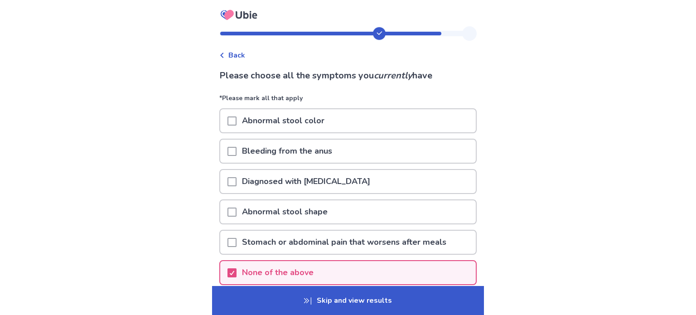
scroll to position [77, 0]
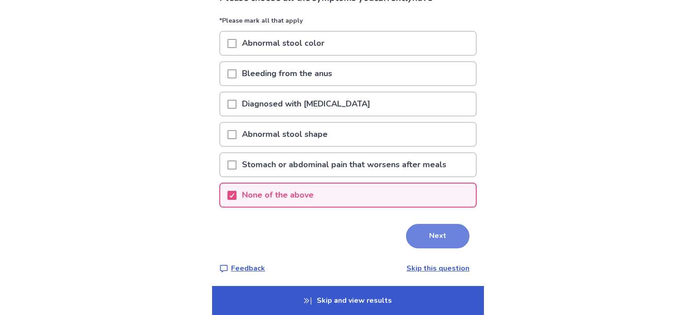
click at [423, 233] on button "Next" at bounding box center [437, 236] width 63 height 24
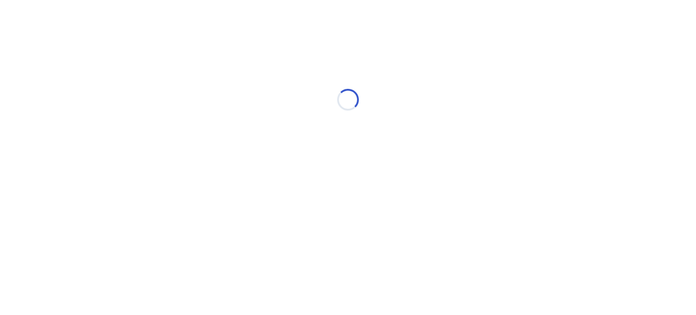
scroll to position [0, 0]
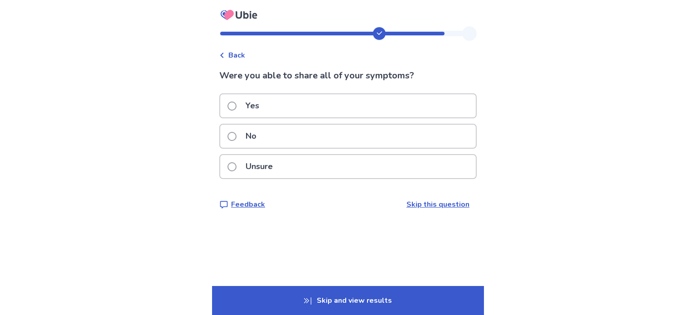
click at [254, 163] on p "Unsure" at bounding box center [259, 166] width 38 height 23
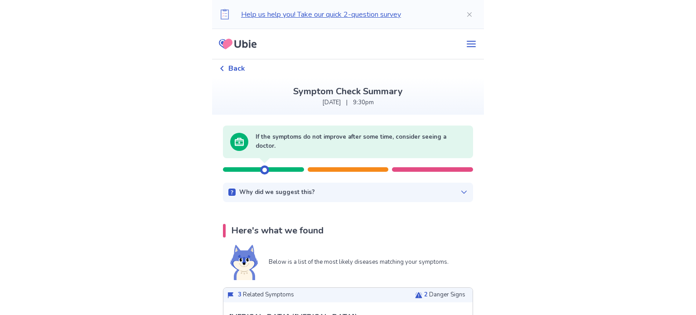
drag, startPoint x: 269, startPoint y: 172, endPoint x: 287, endPoint y: 162, distance: 20.9
click at [287, 162] on div at bounding box center [348, 165] width 250 height 14
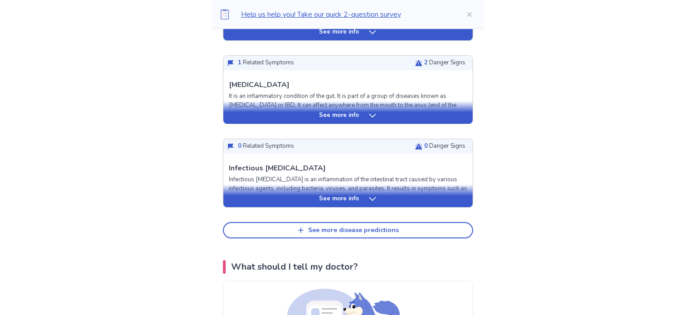
scroll to position [400, 0]
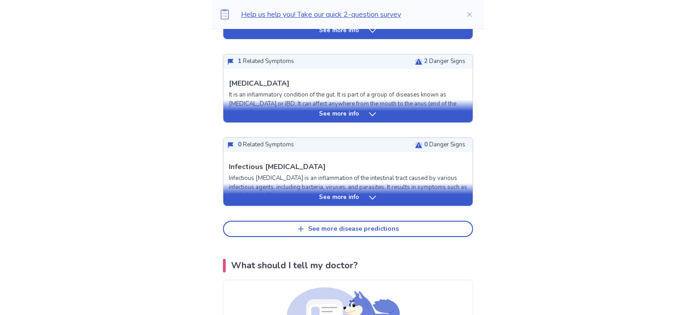
click at [342, 115] on p "See more info" at bounding box center [339, 114] width 40 height 9
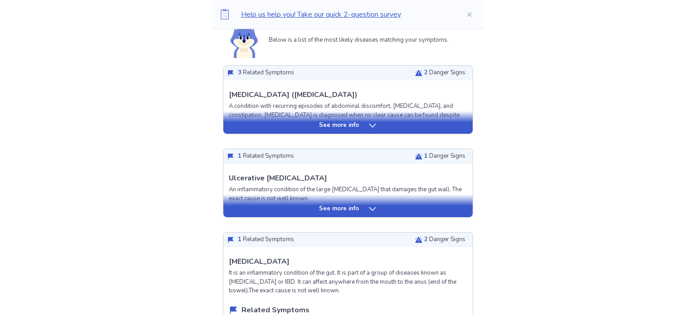
scroll to position [217, 0]
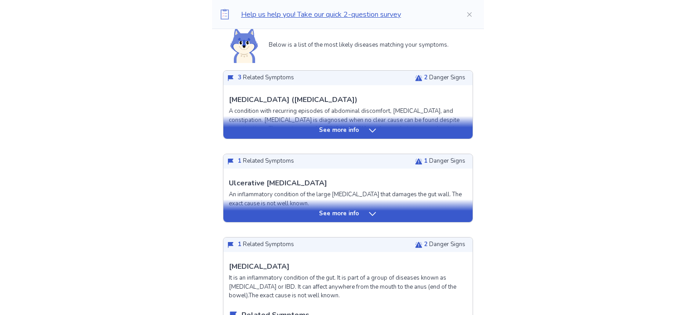
click at [345, 129] on p "See more info" at bounding box center [339, 130] width 40 height 9
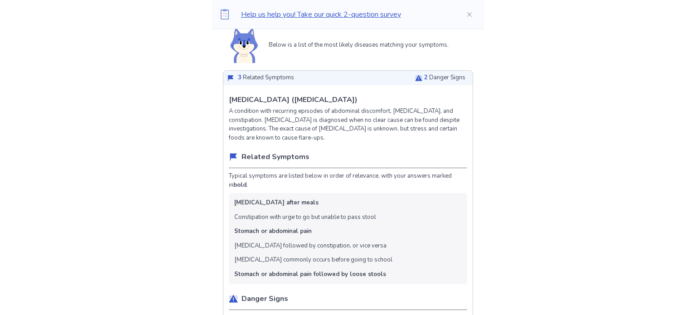
click at [424, 78] on p "2 Danger Signs" at bounding box center [444, 77] width 41 height 9
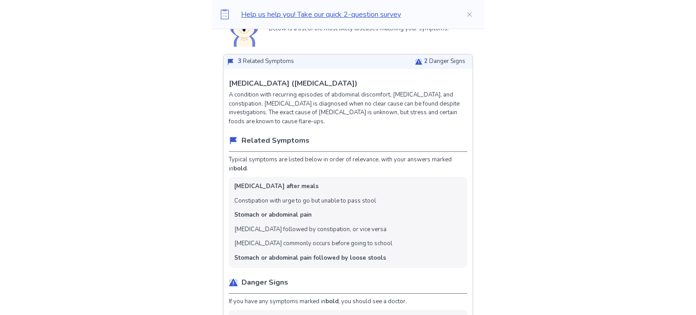
scroll to position [234, 0]
